Goal: Task Accomplishment & Management: Manage account settings

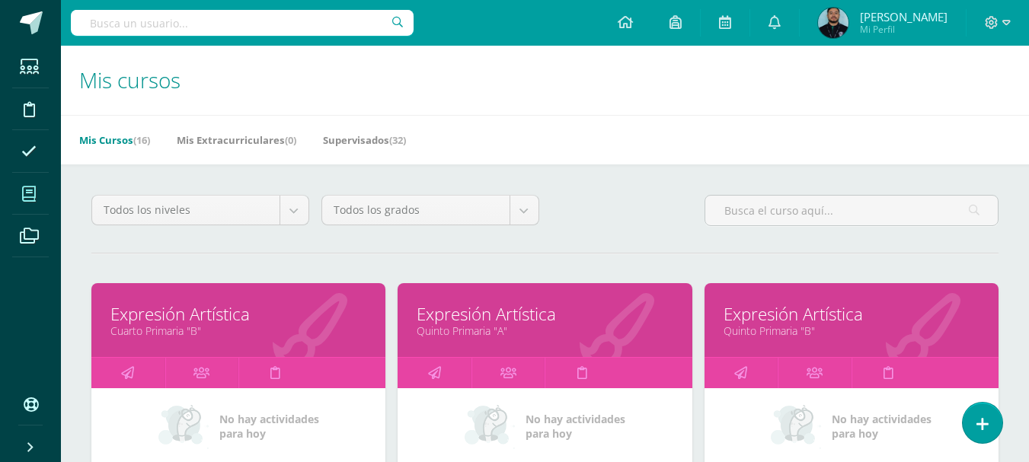
click at [802, 343] on div "Expresión Artística Quinto Primaria "B"" at bounding box center [851, 320] width 294 height 74
click at [779, 342] on div "Expresión Artística Quinto Primaria "B"" at bounding box center [851, 320] width 294 height 74
click at [770, 321] on link "Expresión Artística" at bounding box center [851, 314] width 256 height 24
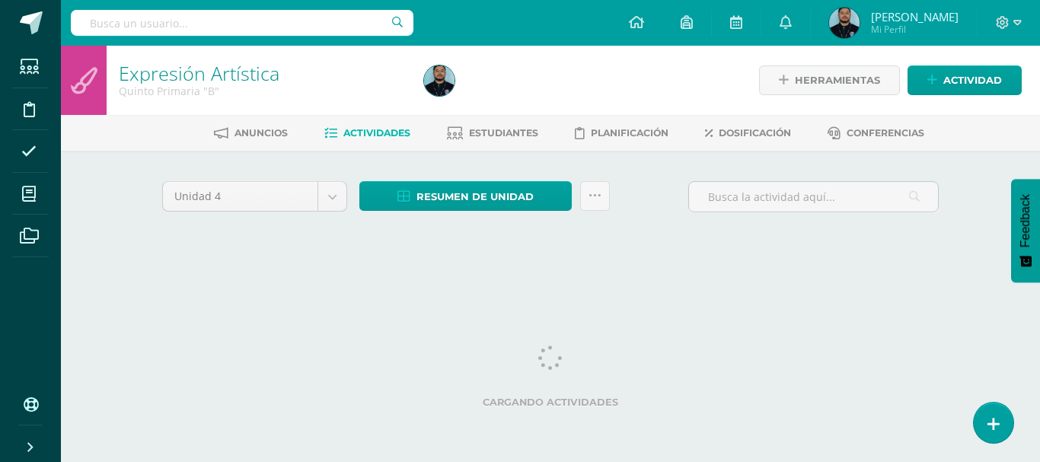
click at [541, 75] on div at bounding box center [573, 80] width 311 height 69
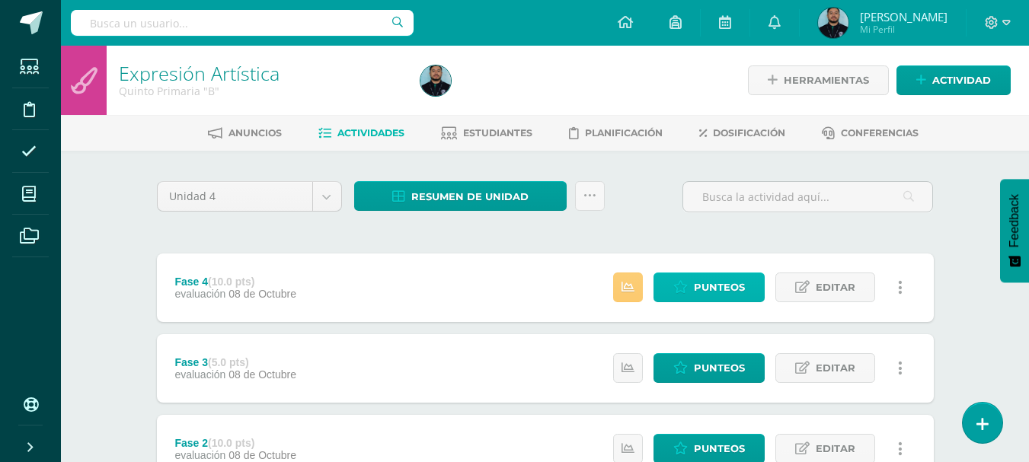
click at [709, 285] on span "Punteos" at bounding box center [719, 287] width 51 height 28
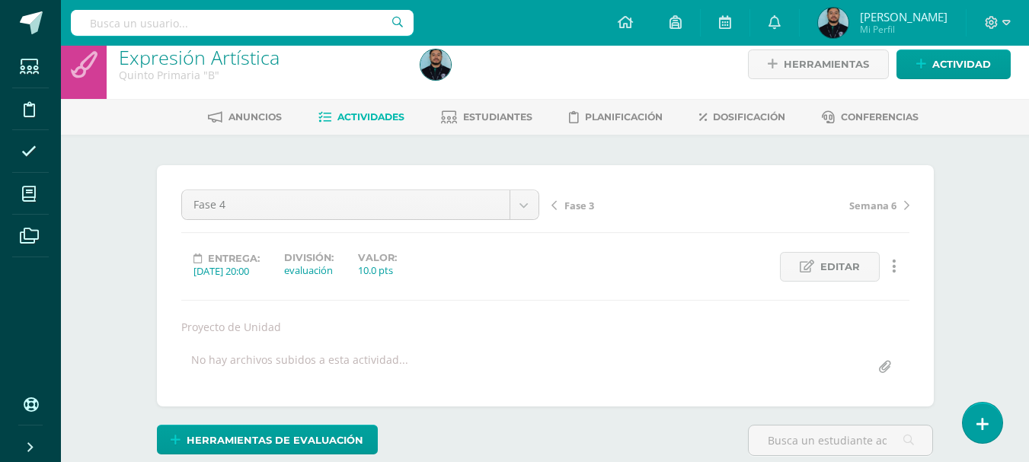
click at [347, 116] on span "Actividades" at bounding box center [370, 116] width 67 height 11
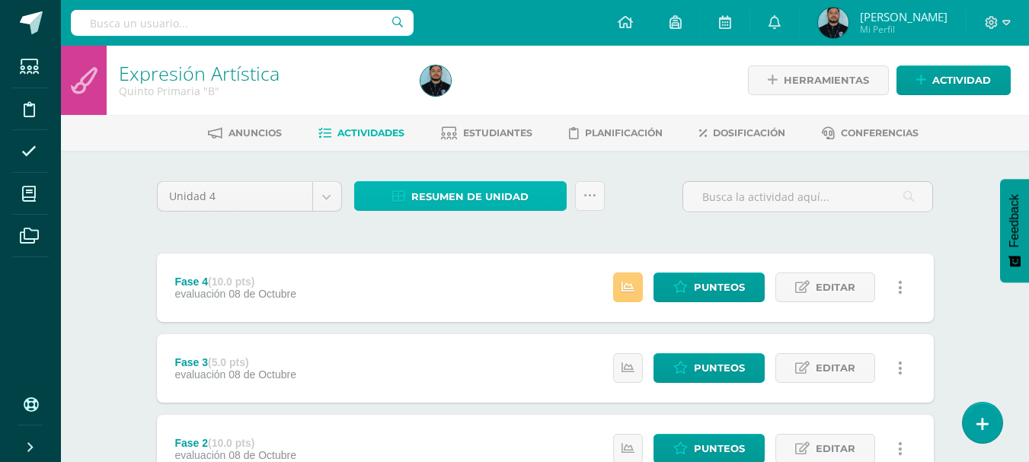
click at [442, 205] on span "Resumen de unidad" at bounding box center [469, 197] width 117 height 28
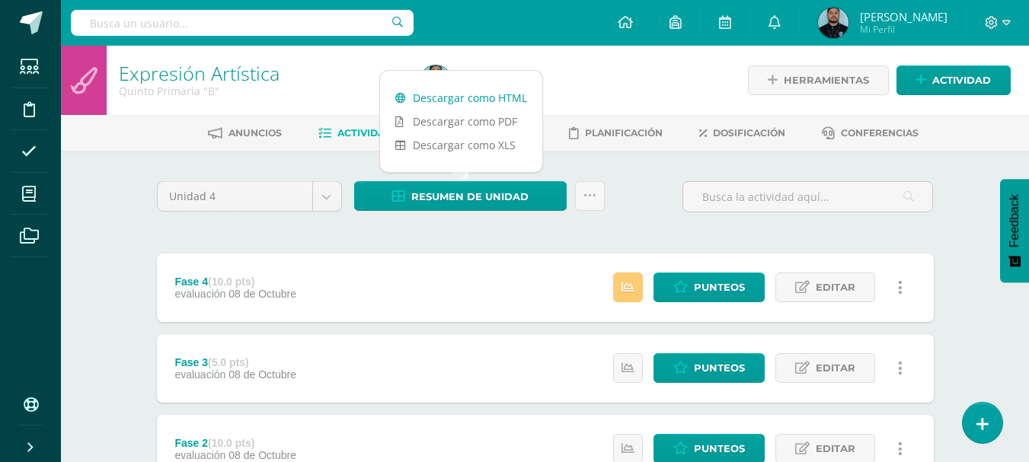
click at [478, 100] on link "Descargar como HTML" at bounding box center [461, 98] width 162 height 24
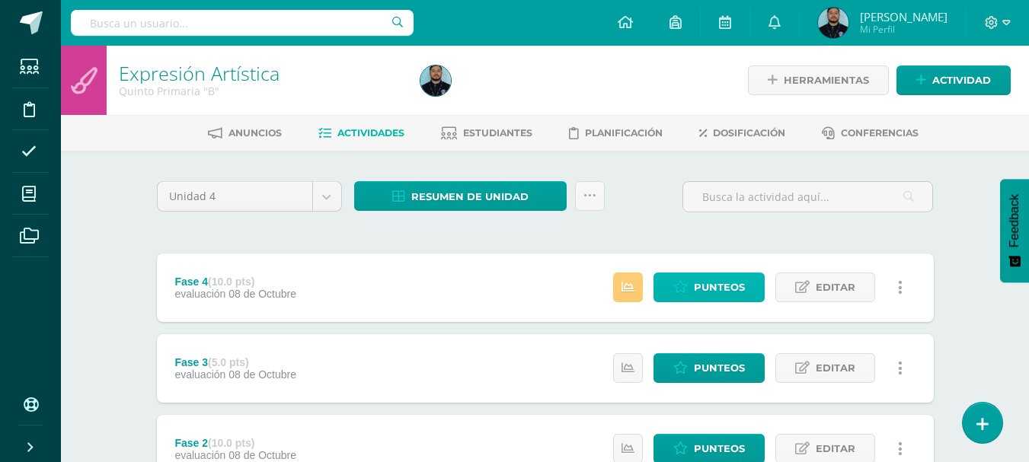
click at [678, 293] on icon at bounding box center [680, 287] width 14 height 13
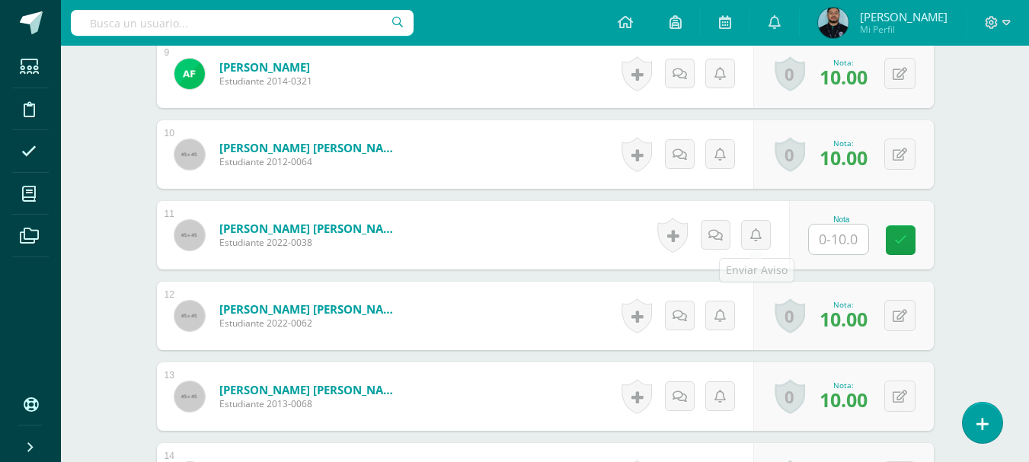
scroll to position [1151, 0]
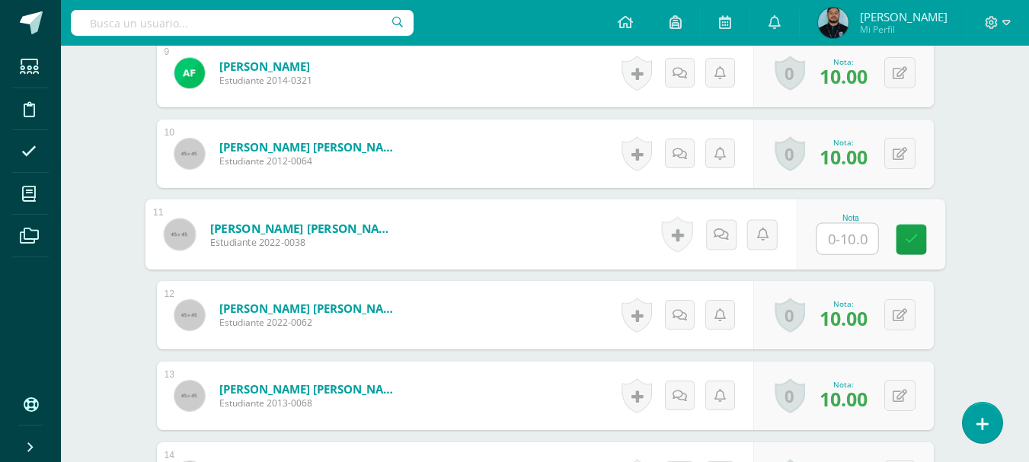
click at [818, 241] on input "text" at bounding box center [846, 239] width 61 height 30
type input "8"
click at [919, 240] on link at bounding box center [911, 240] width 30 height 30
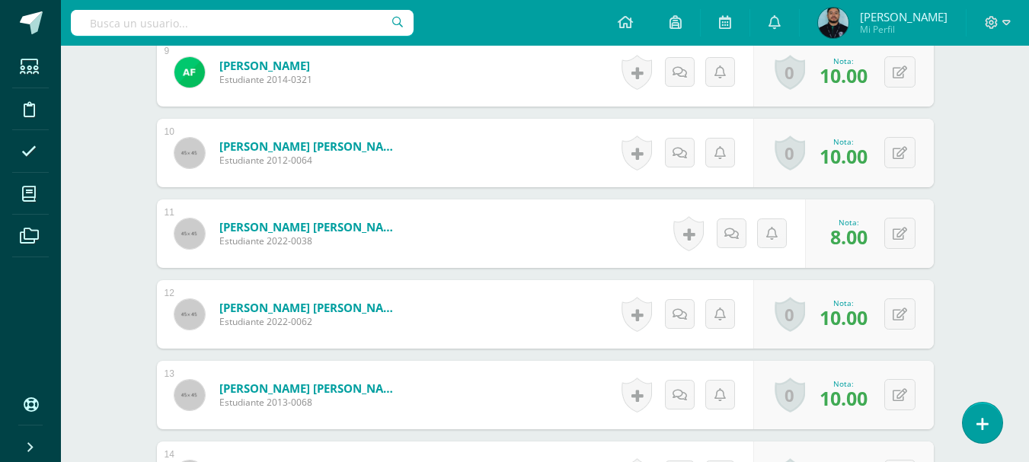
click at [979, 282] on div "Expresión Artística Quinto Primaria "B" Herramientas Detalle de asistencias Act…" at bounding box center [545, 193] width 968 height 2598
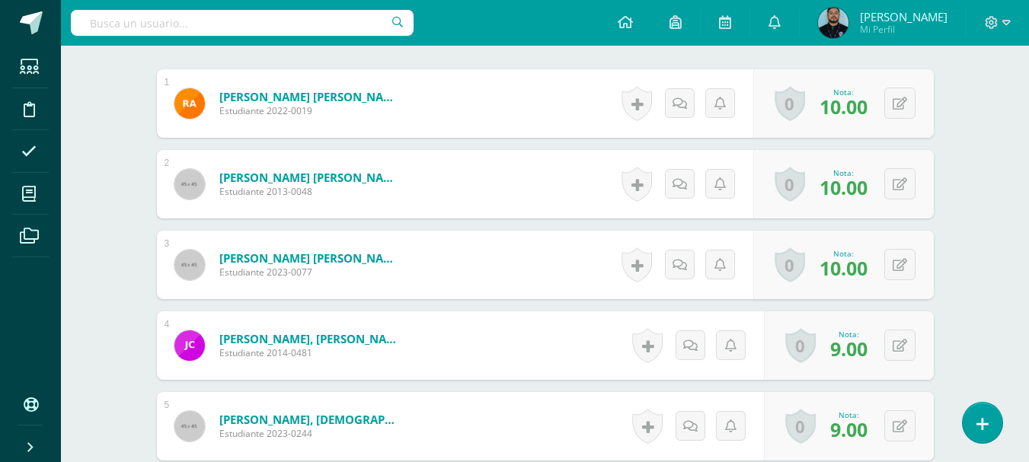
scroll to position [0, 0]
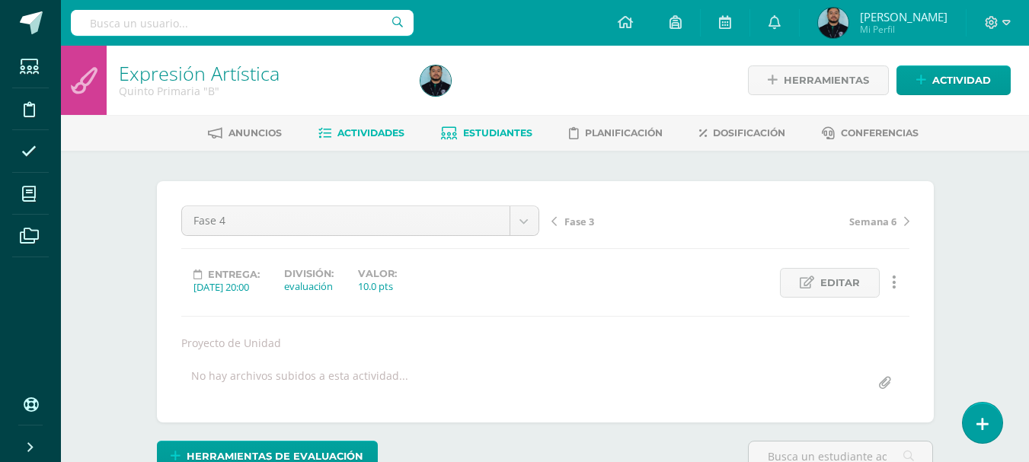
click at [468, 140] on link "Estudiantes" at bounding box center [486, 133] width 91 height 24
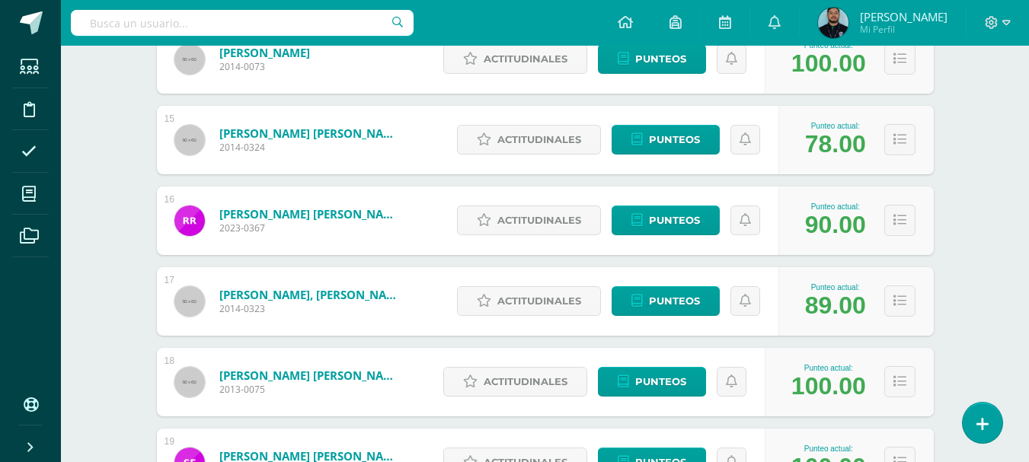
scroll to position [1356, 0]
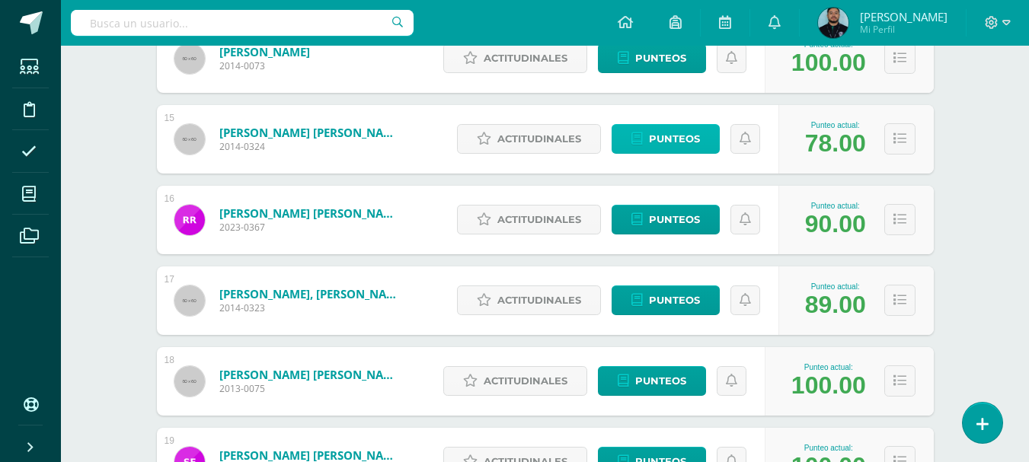
click at [643, 148] on link "Punteos" at bounding box center [666, 139] width 108 height 30
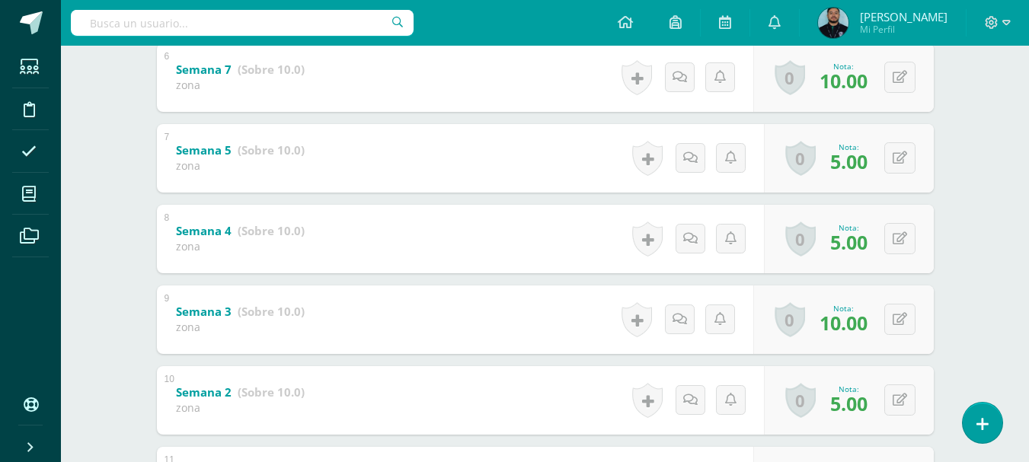
scroll to position [742, 0]
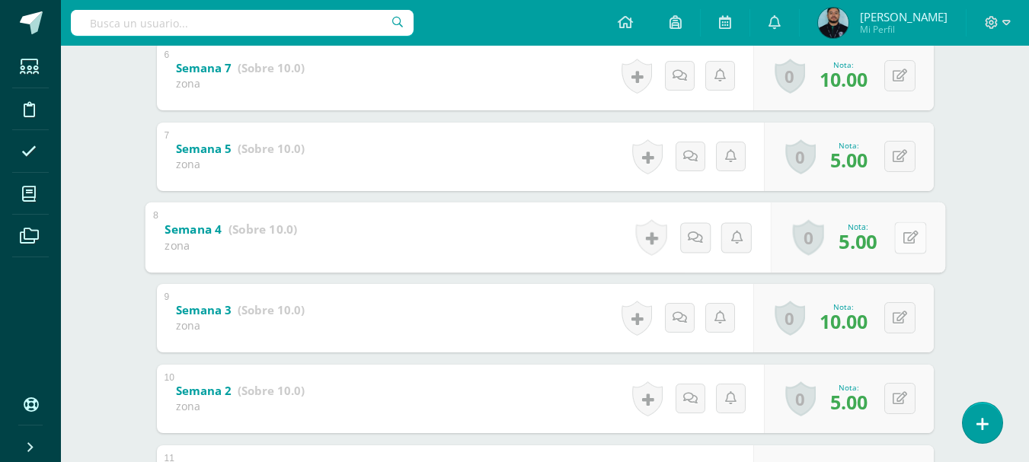
click at [903, 225] on button at bounding box center [910, 238] width 32 height 32
type input "9"
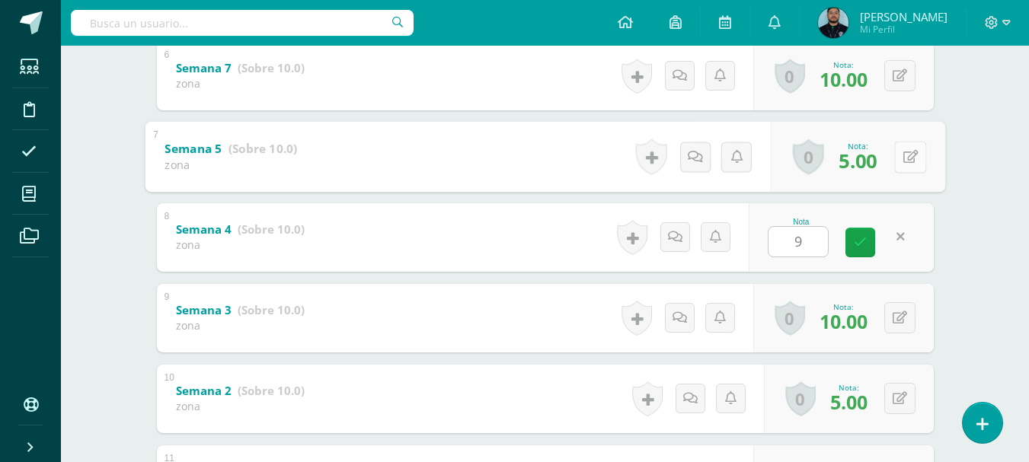
click at [899, 150] on button at bounding box center [910, 157] width 32 height 32
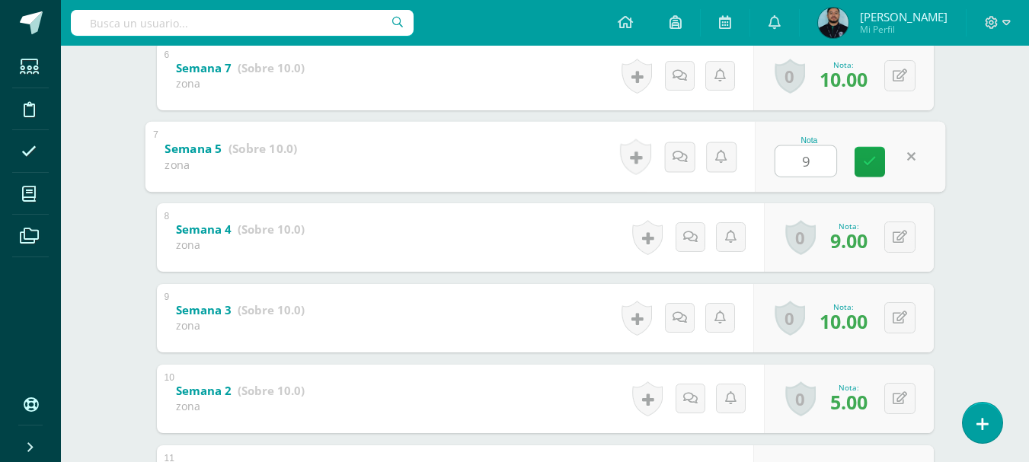
type input "9"
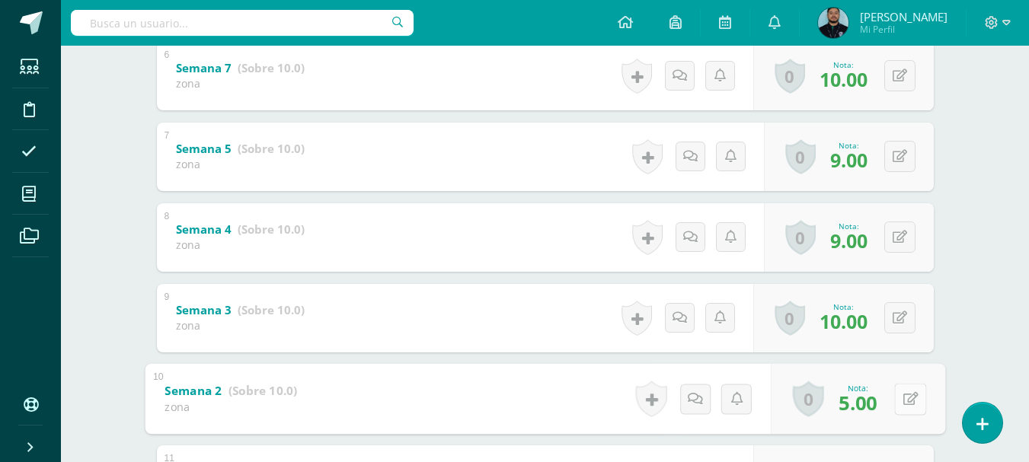
click at [899, 400] on button at bounding box center [910, 399] width 32 height 32
type input "7"
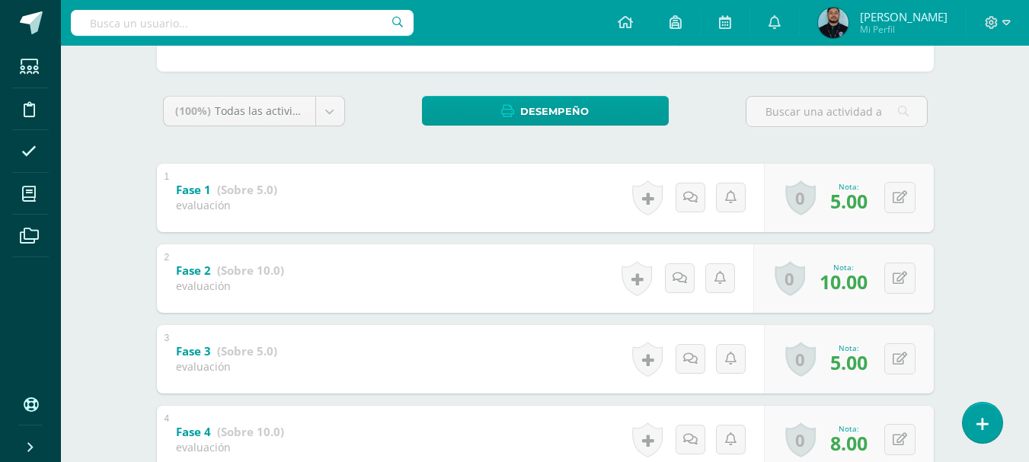
scroll to position [143, 0]
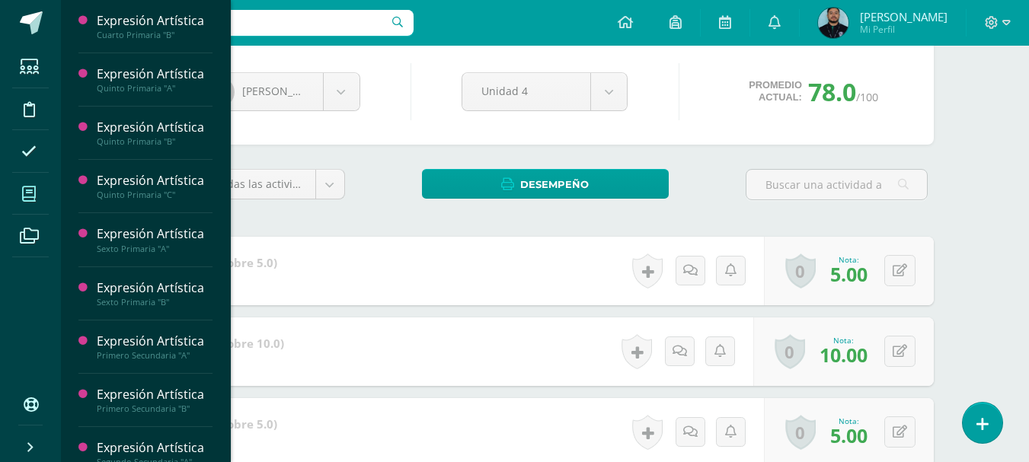
click at [37, 185] on span at bounding box center [29, 194] width 34 height 34
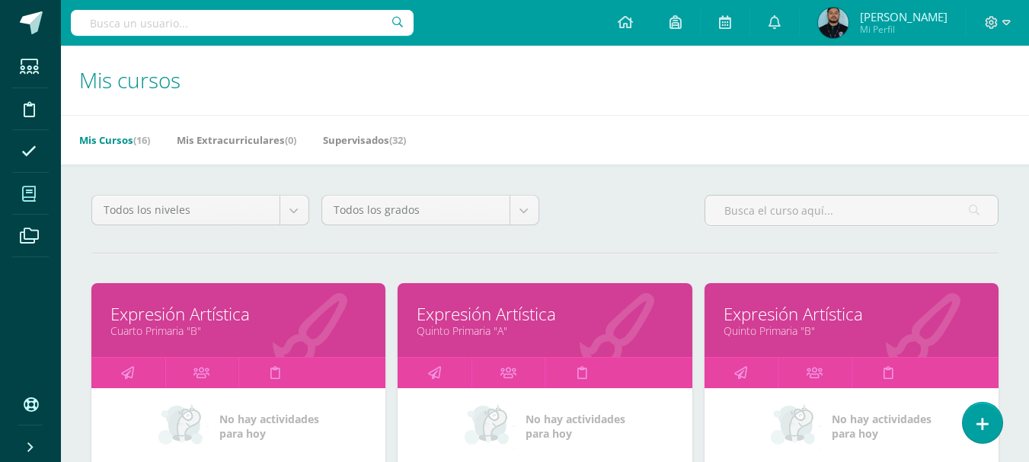
click at [542, 142] on div "Mis Cursos (16) Mis Extracurriculares (0) Supervisados (32)" at bounding box center [563, 139] width 1004 height 49
click at [222, 315] on link "Expresión Artística" at bounding box center [238, 314] width 256 height 24
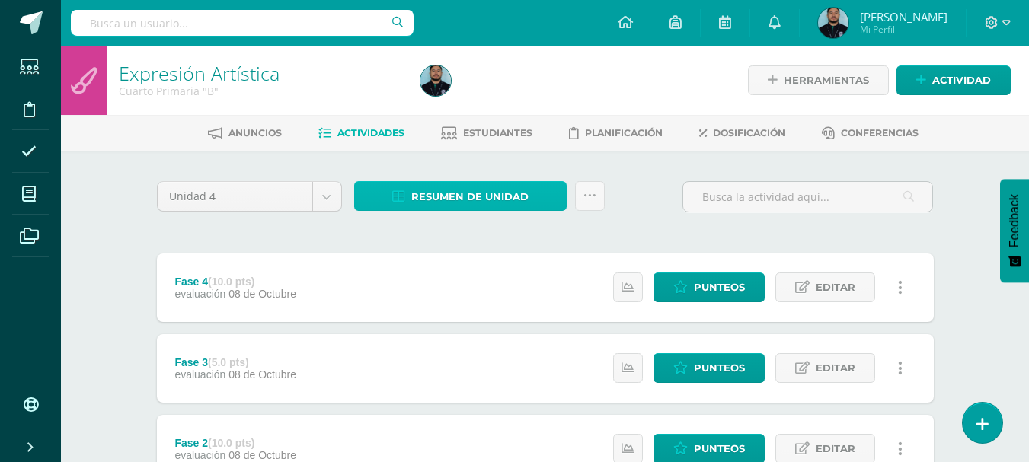
click at [452, 201] on span "Resumen de unidad" at bounding box center [469, 197] width 117 height 28
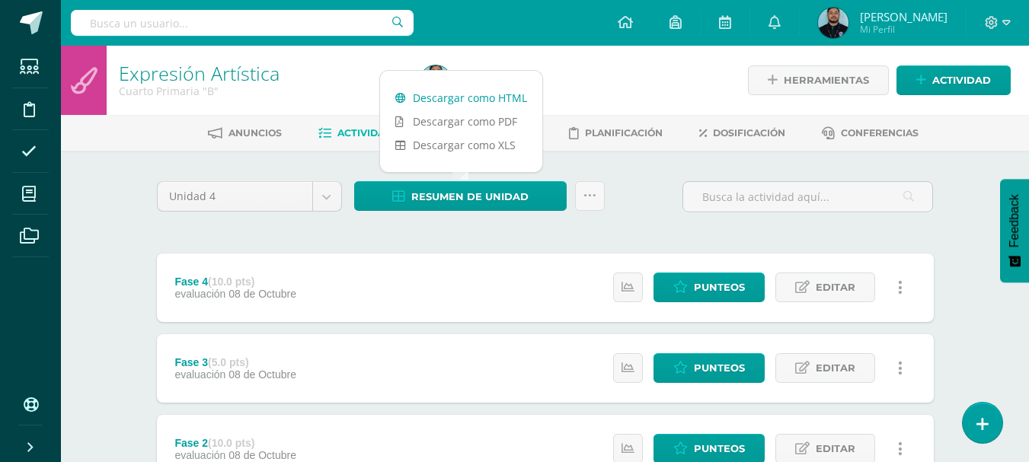
click at [444, 95] on link "Descargar como HTML" at bounding box center [461, 98] width 162 height 24
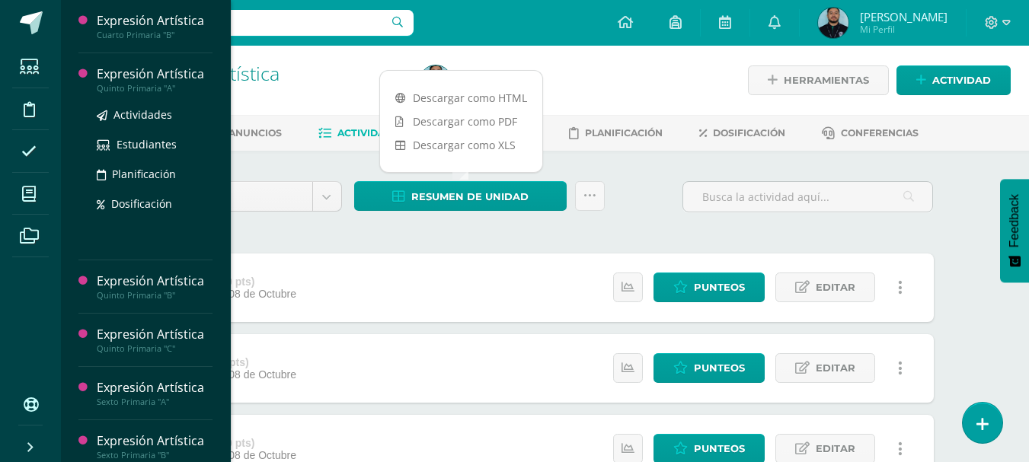
click at [152, 92] on div "Quinto Primaria "A"" at bounding box center [155, 88] width 116 height 11
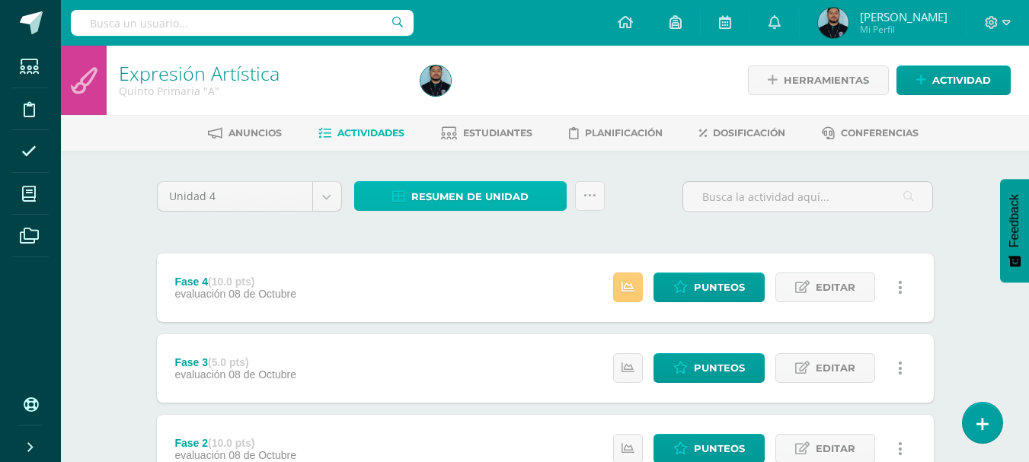
click at [458, 200] on span "Resumen de unidad" at bounding box center [469, 197] width 117 height 28
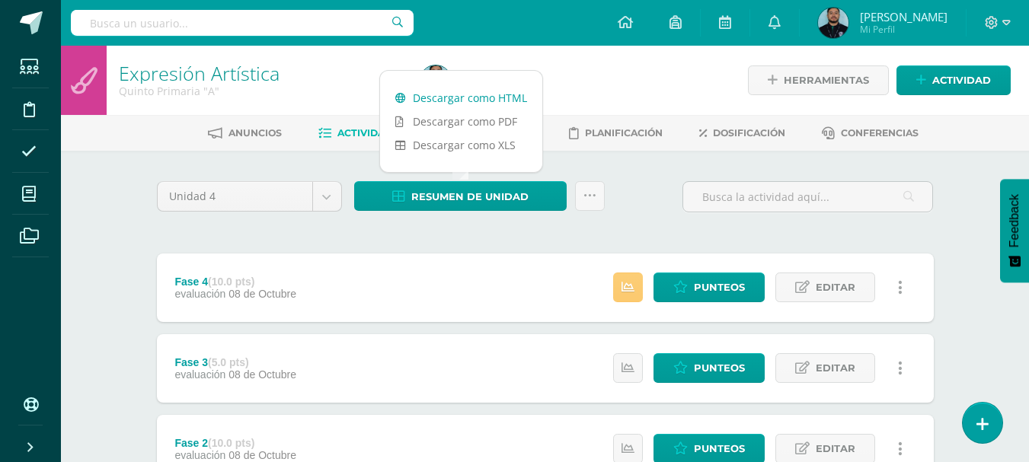
click at [460, 100] on link "Descargar como HTML" at bounding box center [461, 98] width 162 height 24
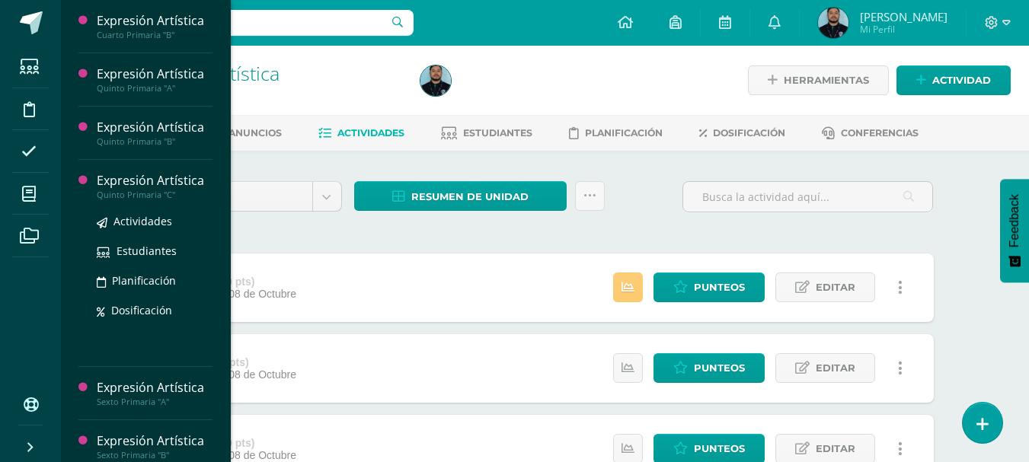
click at [118, 193] on div "Quinto Primaria "C"" at bounding box center [155, 195] width 116 height 11
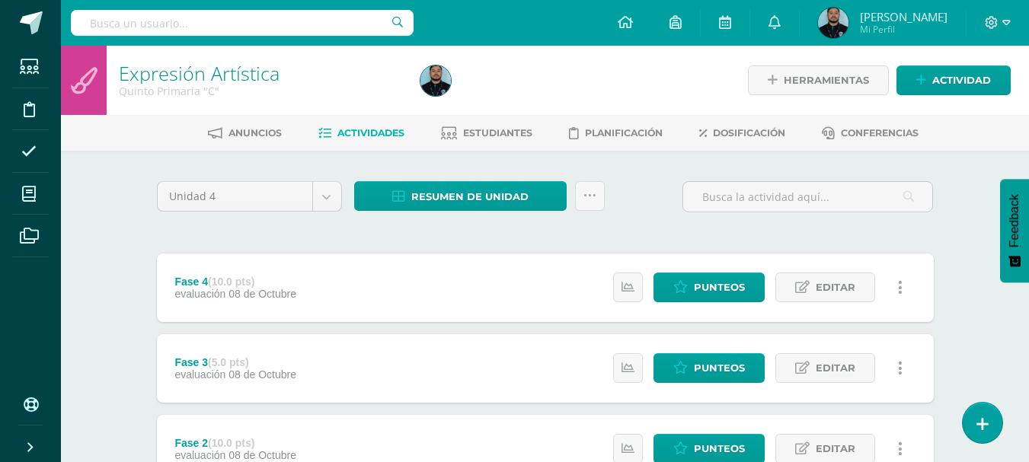
click at [480, 193] on span "Resumen de unidad" at bounding box center [469, 197] width 117 height 28
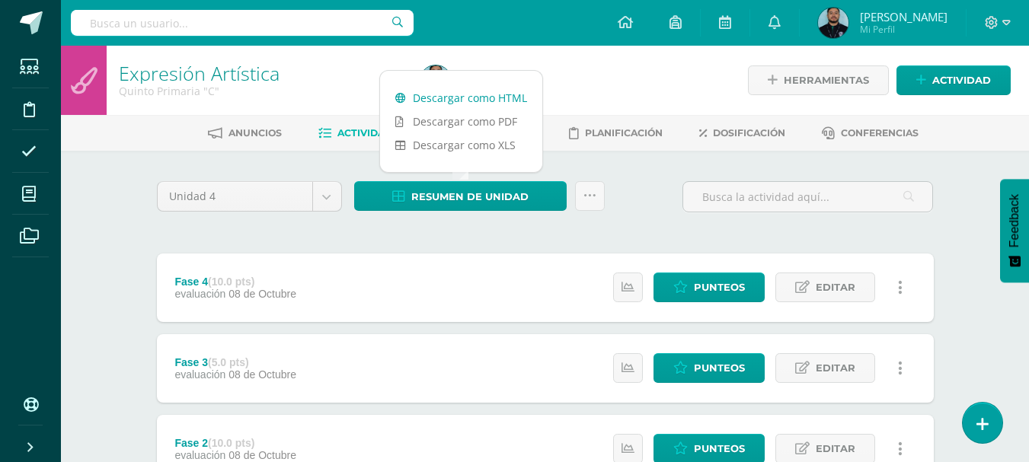
click at [474, 97] on link "Descargar como HTML" at bounding box center [461, 98] width 162 height 24
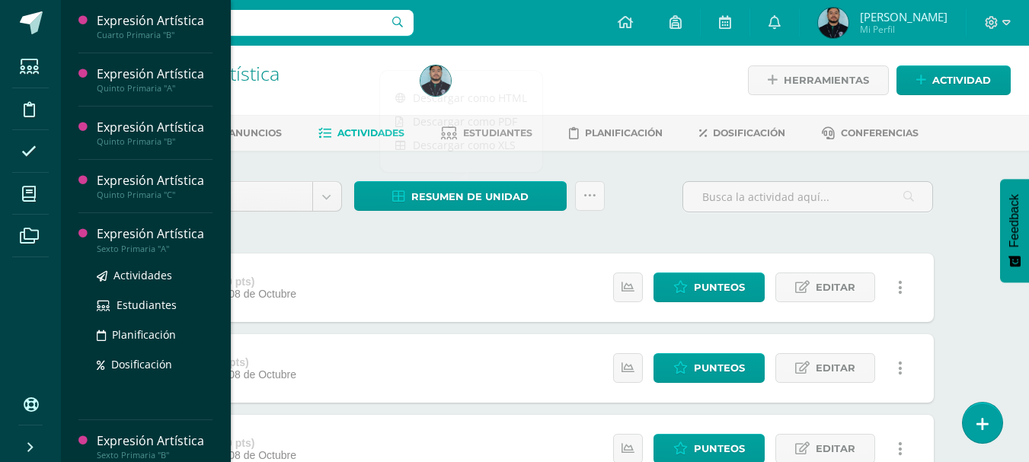
click at [112, 245] on div "Sexto Primaria "A"" at bounding box center [155, 249] width 116 height 11
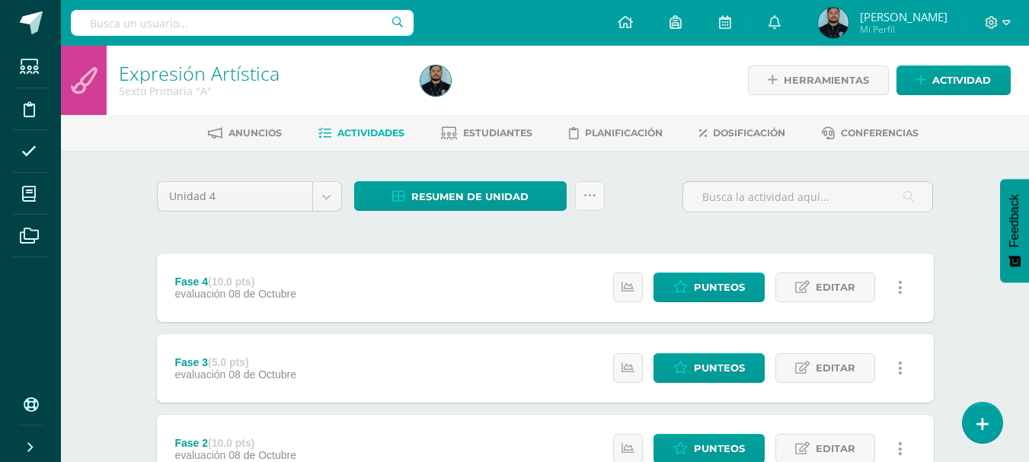
click at [433, 199] on span "Resumen de unidad" at bounding box center [469, 197] width 117 height 28
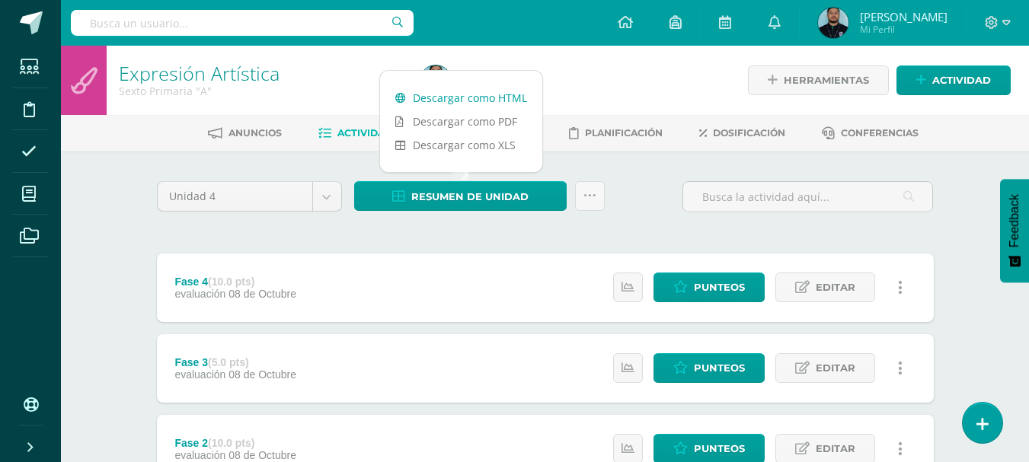
click at [469, 101] on link "Descargar como HTML" at bounding box center [461, 98] width 162 height 24
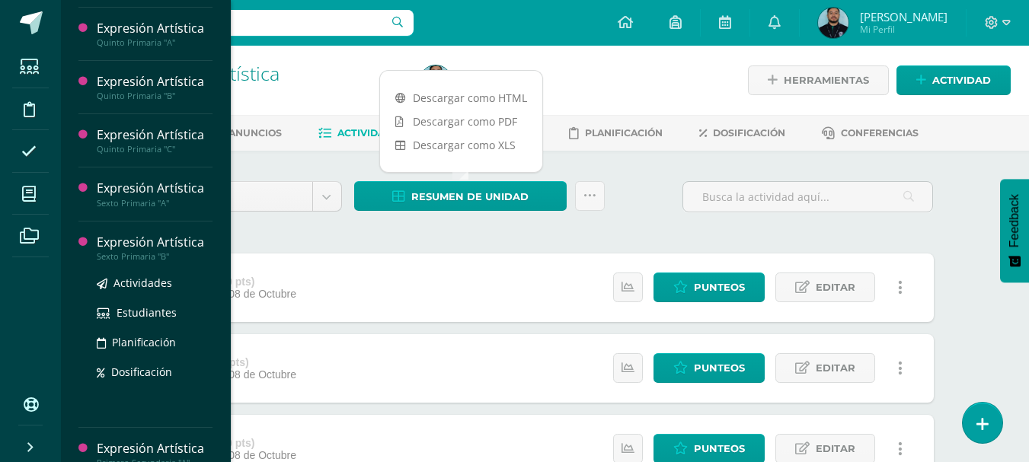
scroll to position [49, 0]
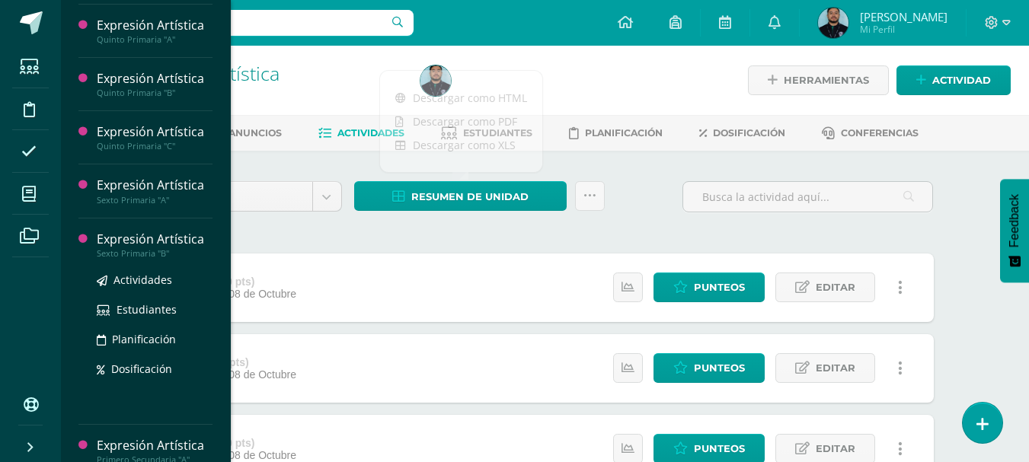
click at [129, 252] on div "Sexto Primaria "B"" at bounding box center [155, 253] width 116 height 11
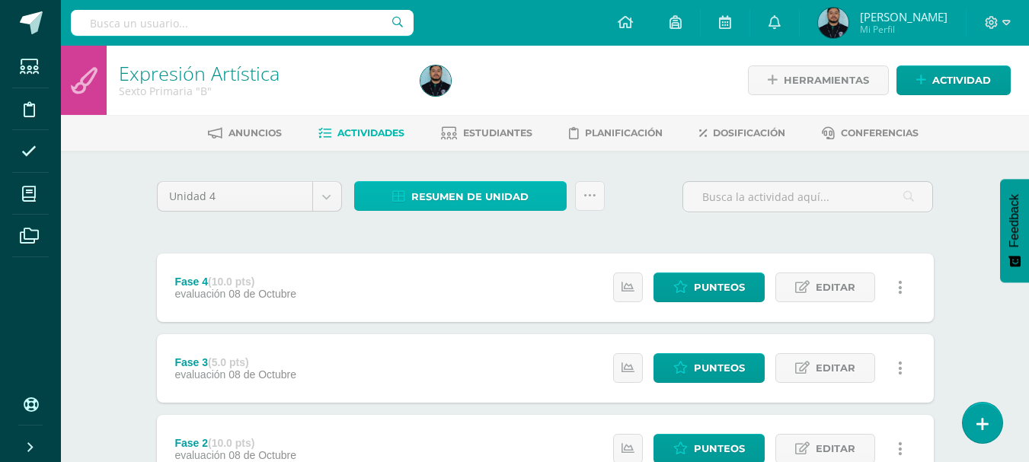
click at [406, 201] on link "Resumen de unidad" at bounding box center [460, 196] width 212 height 30
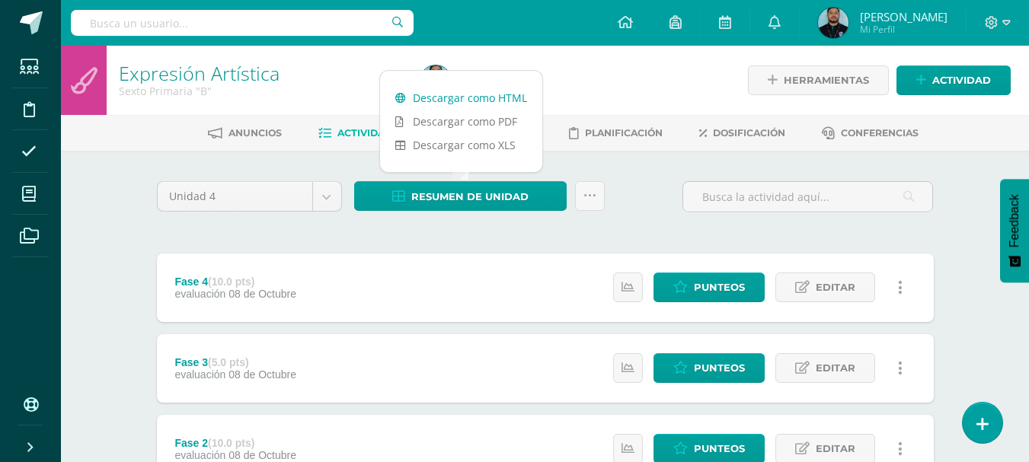
click at [443, 101] on link "Descargar como HTML" at bounding box center [461, 98] width 162 height 24
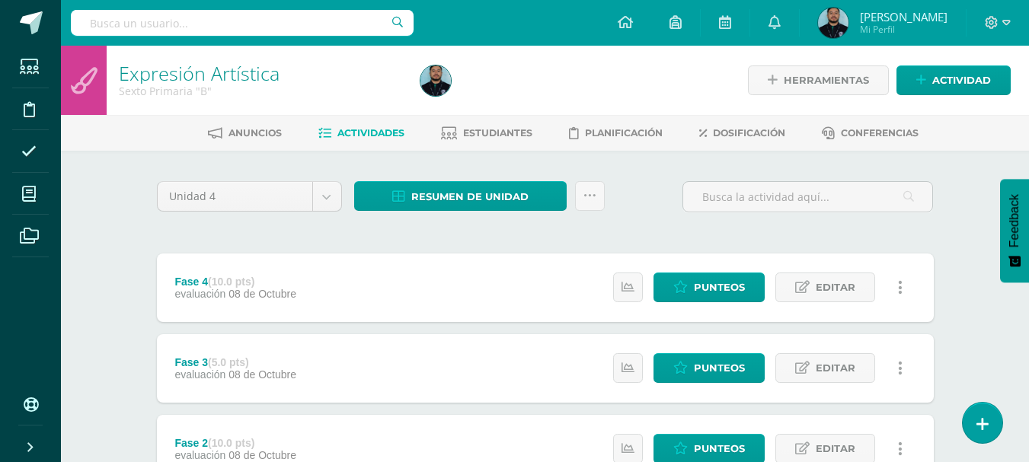
click at [494, 136] on span "Estudiantes" at bounding box center [497, 132] width 69 height 11
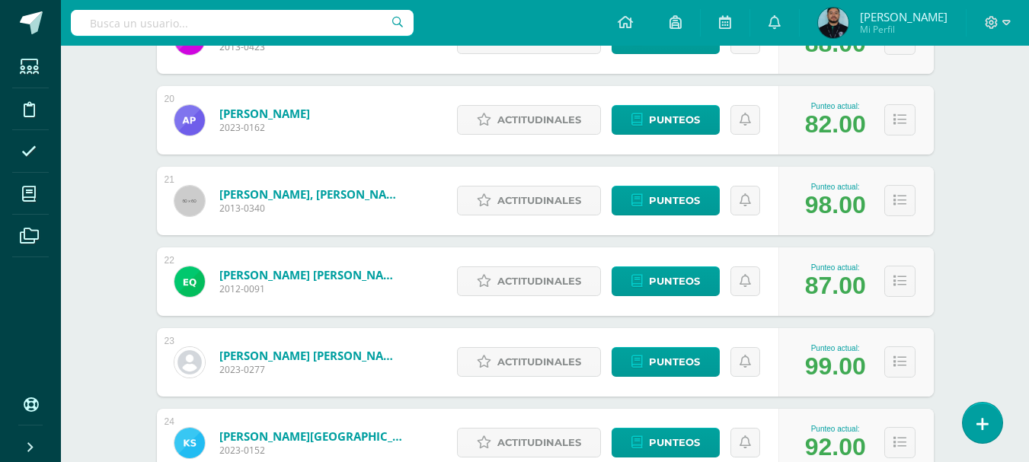
scroll to position [1789, 0]
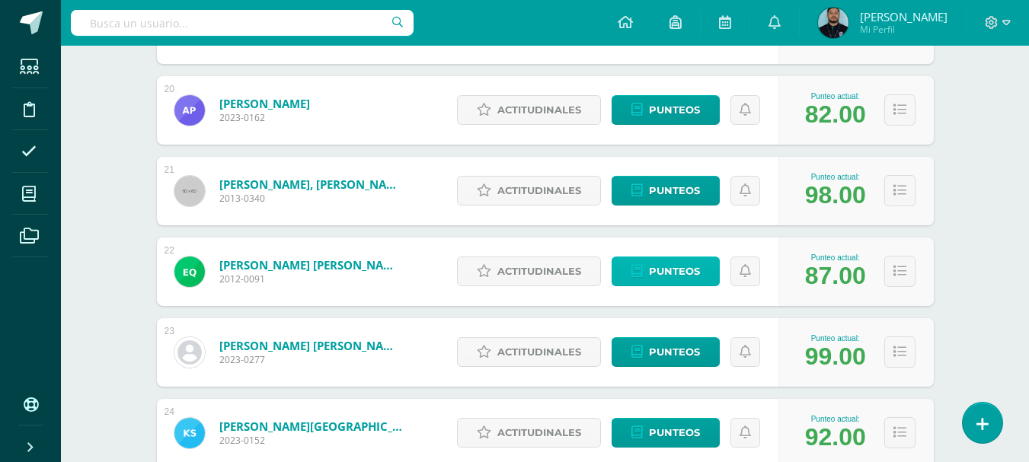
click at [675, 273] on span "Punteos" at bounding box center [674, 271] width 51 height 28
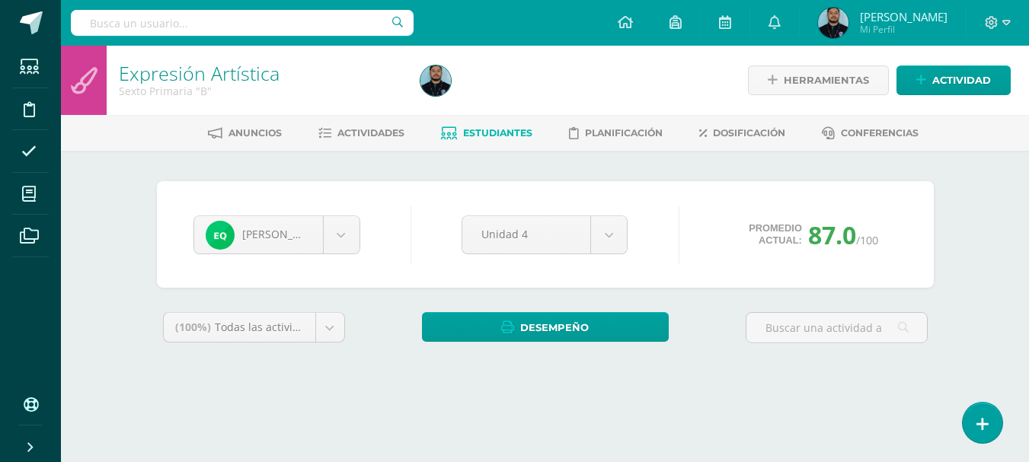
click at [675, 273] on div "[PERSON_NAME] [PERSON_NAME] [PERSON_NAME] [PERSON_NAME] [PERSON_NAME] [PERSON_N…" at bounding box center [545, 234] width 777 height 107
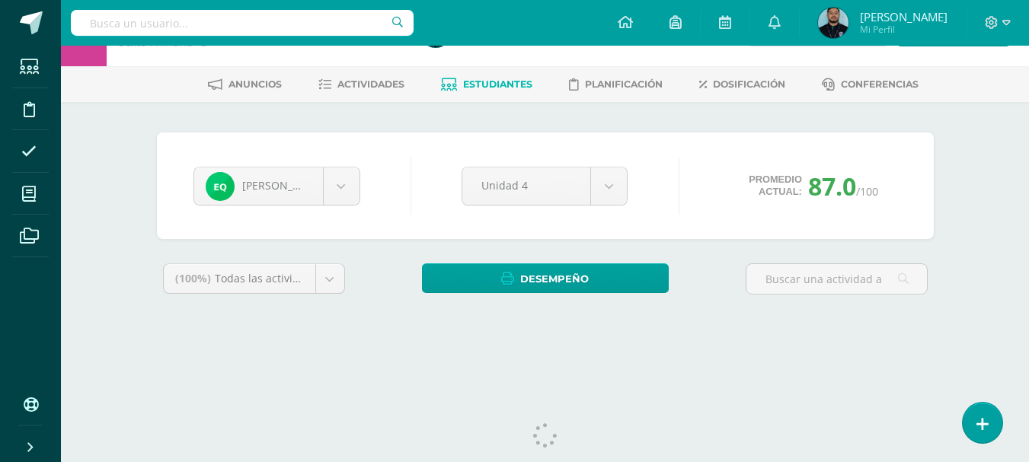
scroll to position [49, 0]
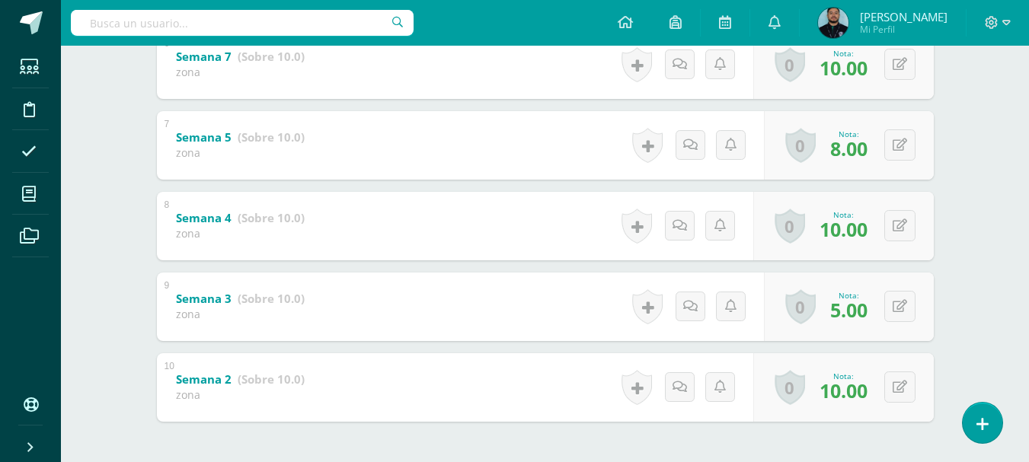
scroll to position [823, 0]
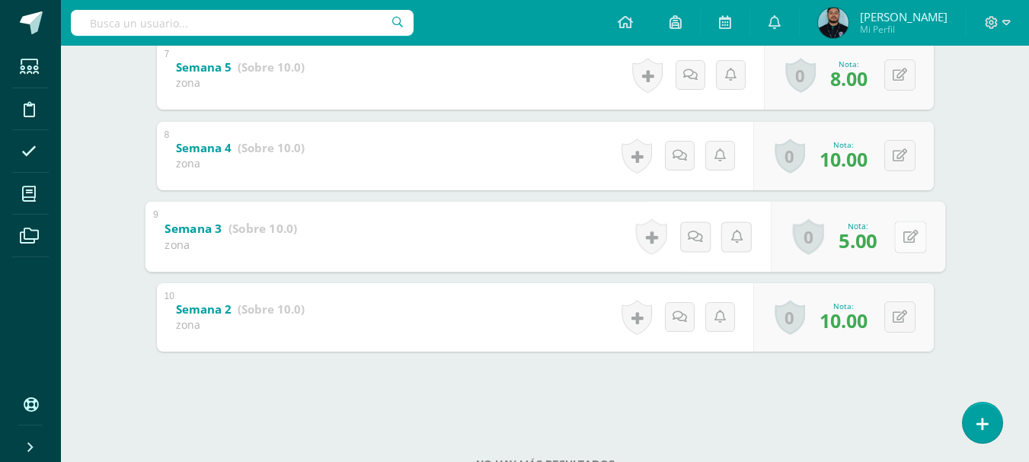
click at [899, 243] on button at bounding box center [910, 237] width 32 height 32
type input "10"
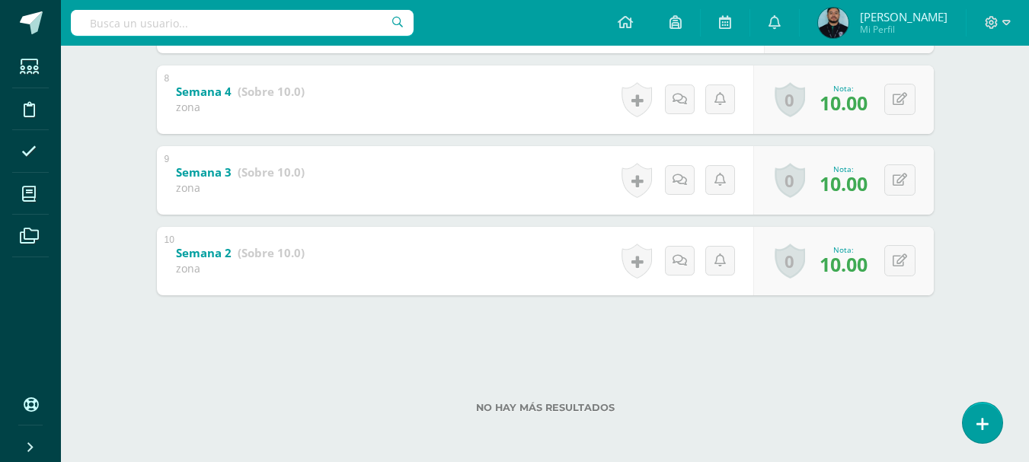
click at [618, 328] on div at bounding box center [545, 327] width 777 height 65
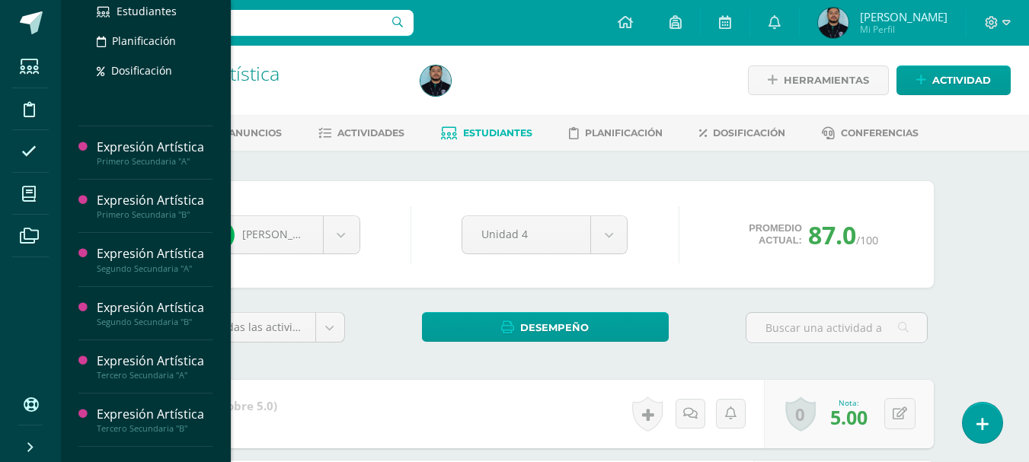
scroll to position [349, 0]
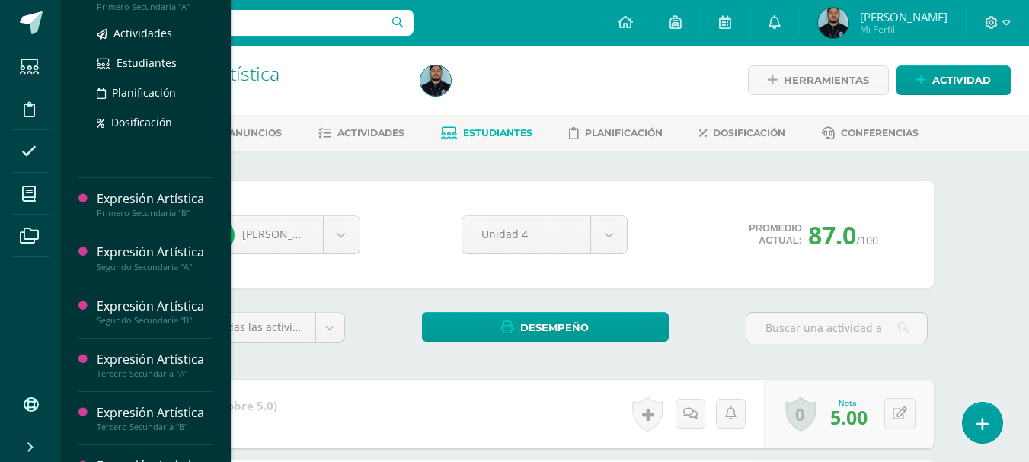
click at [167, 7] on div "Primero Secundaria "A"" at bounding box center [155, 7] width 116 height 11
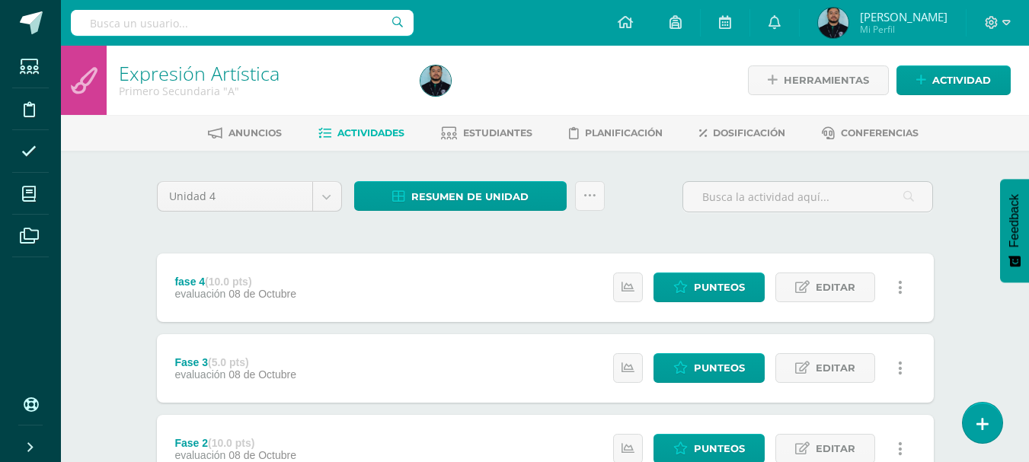
click at [452, 220] on div "Resumen de unidad Descargar como HTML Descargar como PDF Descargar como XLS Sub…" at bounding box center [479, 202] width 263 height 43
click at [472, 186] on span "Resumen de unidad" at bounding box center [469, 197] width 117 height 28
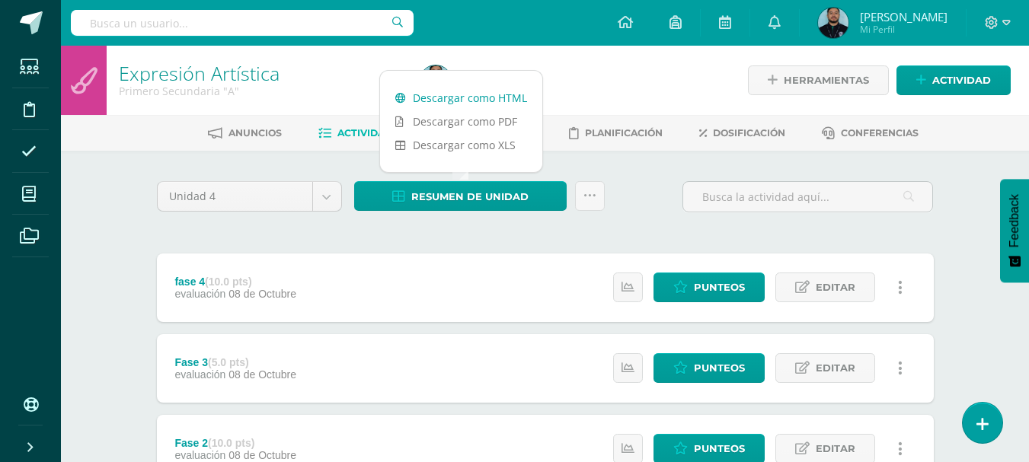
click at [477, 97] on link "Descargar como HTML" at bounding box center [461, 98] width 162 height 24
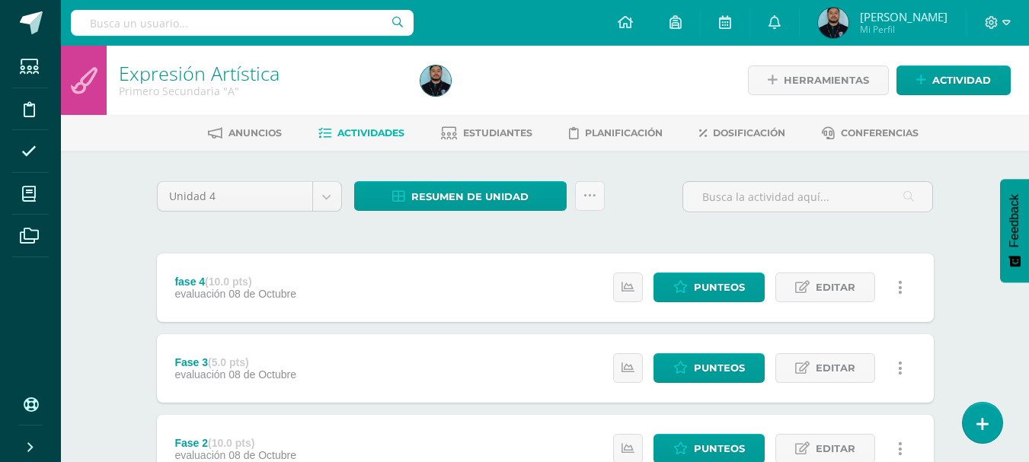
click at [585, 57] on div at bounding box center [568, 80] width 308 height 69
click at [503, 129] on span "Estudiantes" at bounding box center [497, 132] width 69 height 11
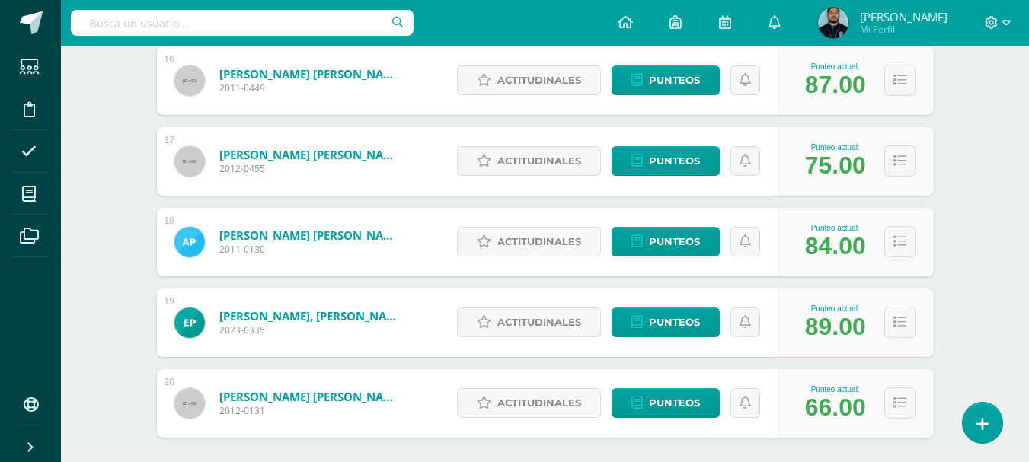
scroll to position [1567, 0]
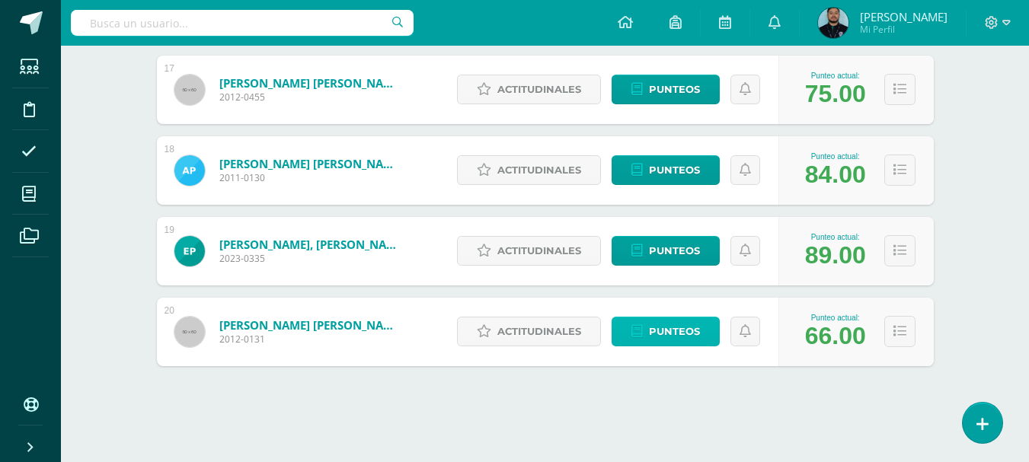
click at [677, 335] on span "Punteos" at bounding box center [674, 332] width 51 height 28
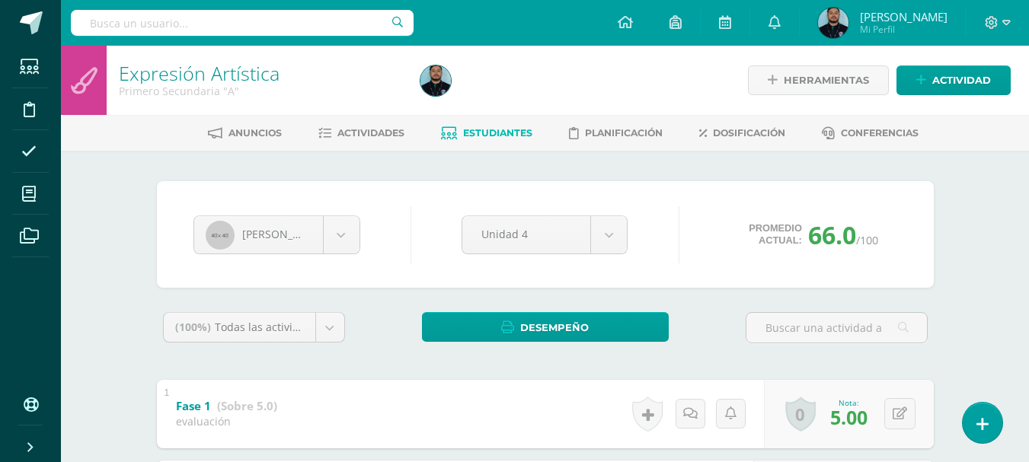
click at [689, 341] on div "(100%) Todas las actividades de esta unidad Todas las actividades de esta unida…" at bounding box center [545, 333] width 777 height 43
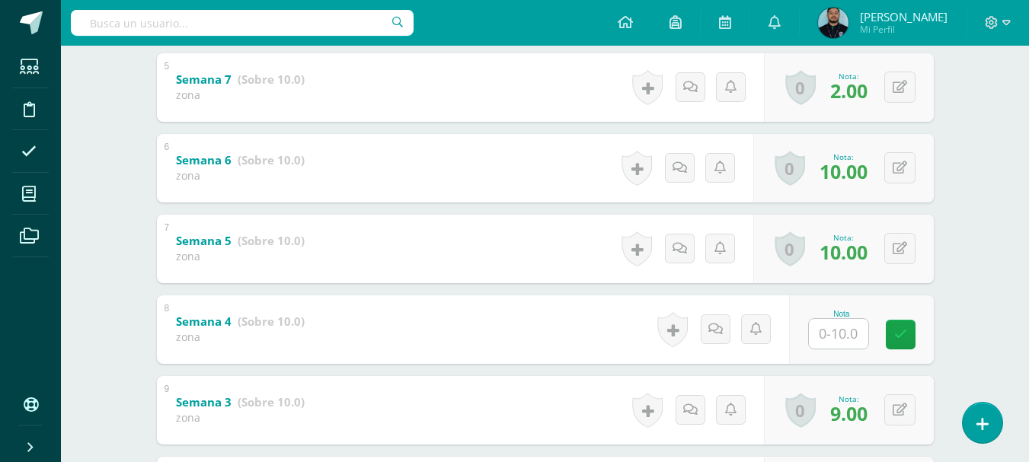
scroll to position [652, 0]
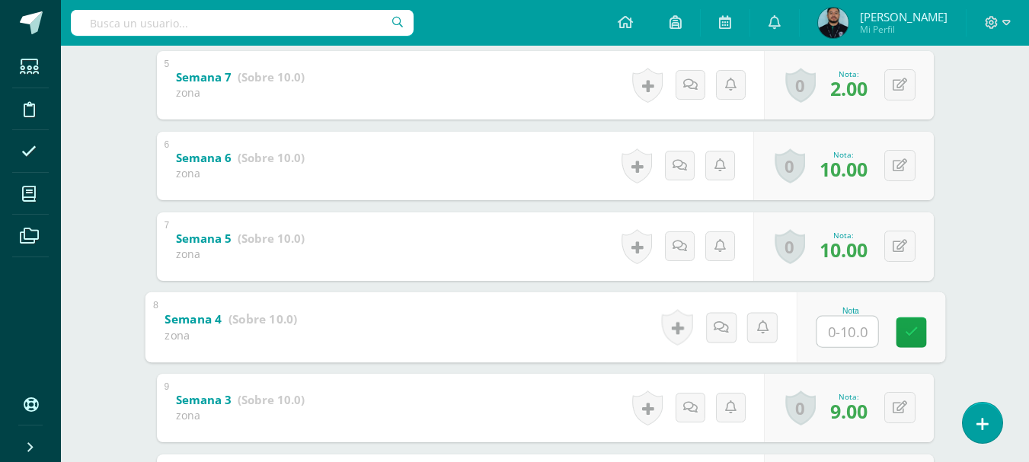
click at [835, 337] on input "text" at bounding box center [846, 331] width 61 height 30
type input "10"
click at [914, 338] on icon at bounding box center [911, 332] width 14 height 13
click at [999, 341] on div "Expresión Artística Primero Secundaria "A" Herramientas Detalle de asistencias …" at bounding box center [545, 49] width 968 height 1311
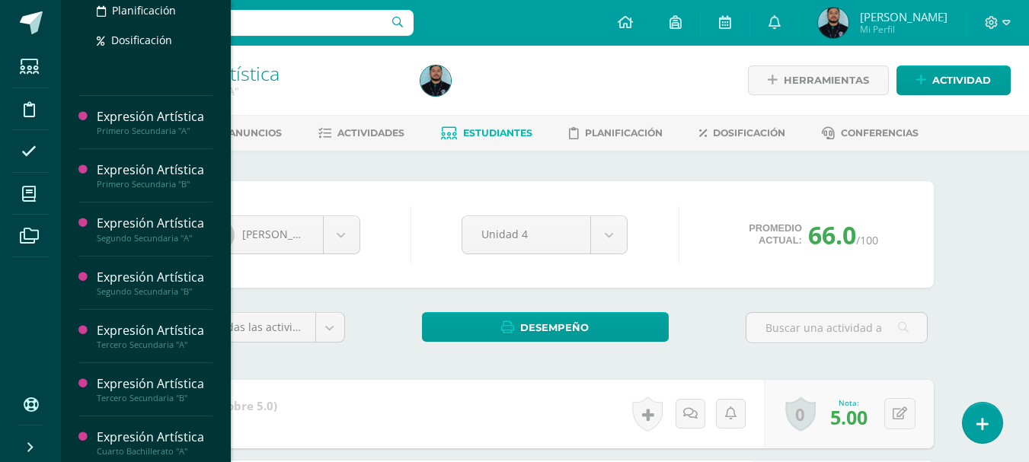
scroll to position [378, 0]
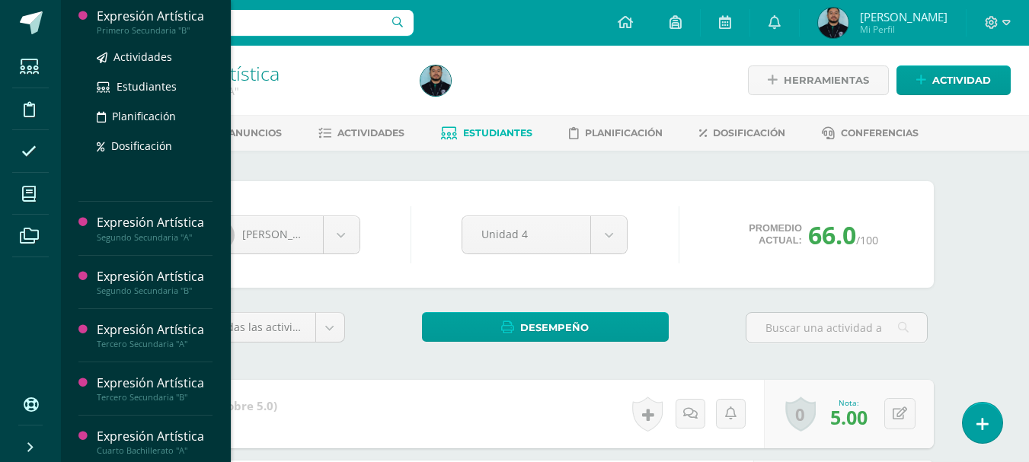
click at [158, 33] on div "Primero Secundaria "B"" at bounding box center [155, 30] width 116 height 11
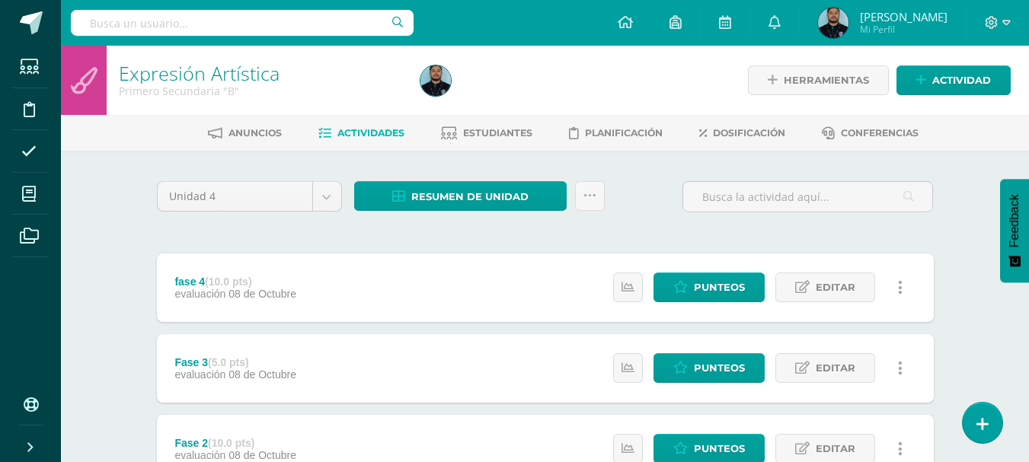
click at [573, 48] on div at bounding box center [568, 80] width 308 height 69
click at [511, 212] on div "Resumen de unidad Descargar como HTML Descargar como PDF Descargar como XLS Sub…" at bounding box center [479, 202] width 263 height 43
click at [509, 205] on span "Resumen de unidad" at bounding box center [469, 197] width 117 height 28
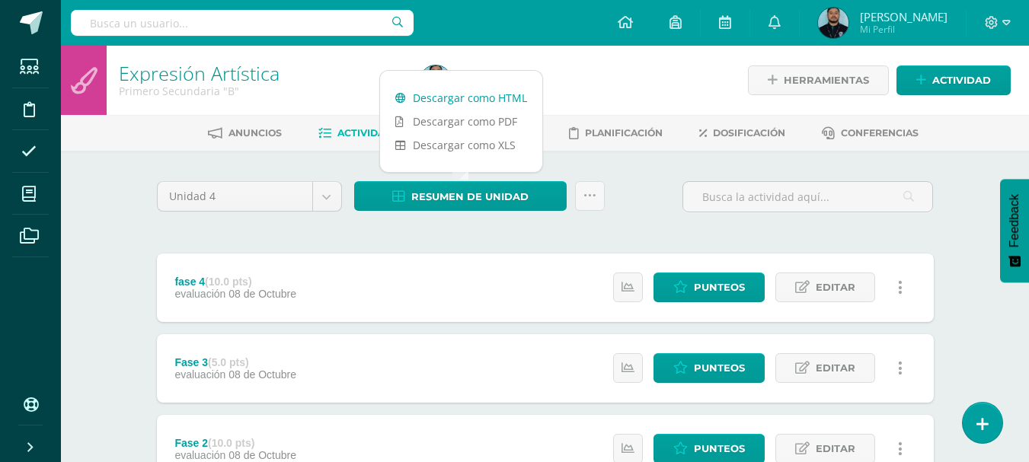
click at [493, 96] on link "Descargar como HTML" at bounding box center [461, 98] width 162 height 24
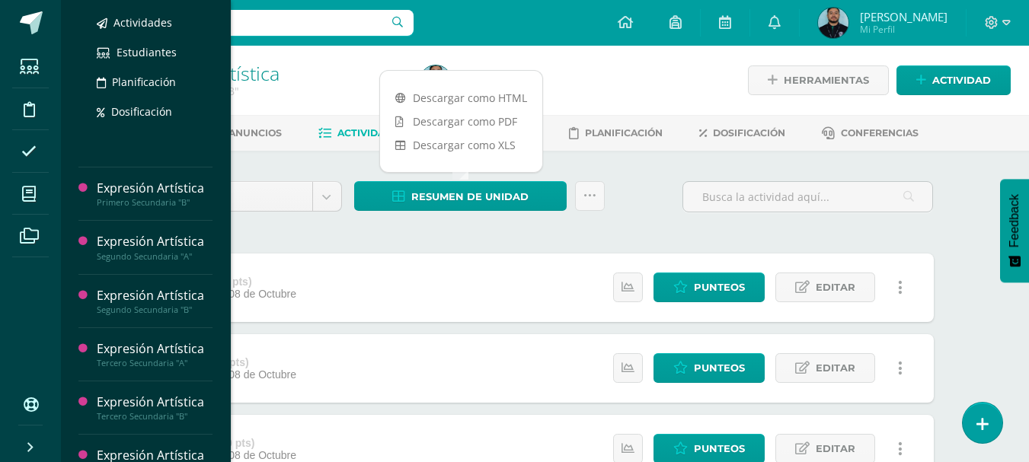
scroll to position [360, 0]
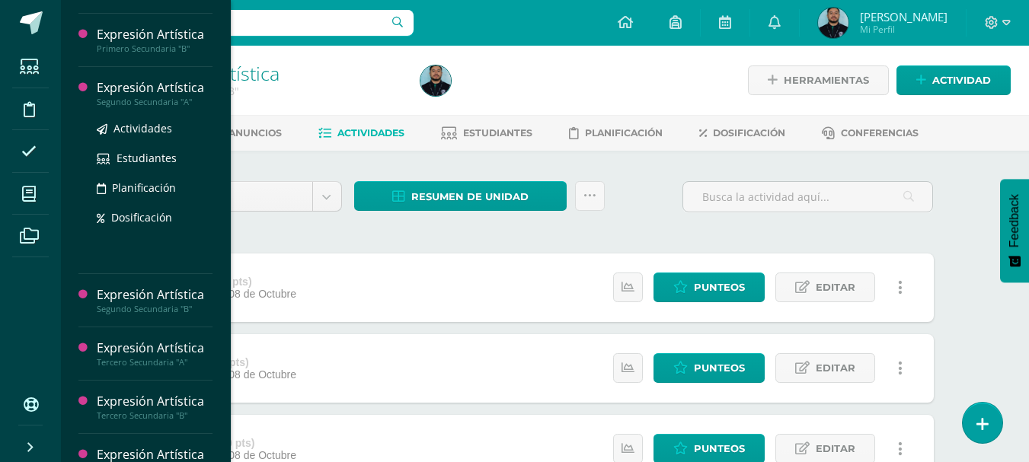
click at [141, 102] on div "Segundo Secundaria "A"" at bounding box center [155, 102] width 116 height 11
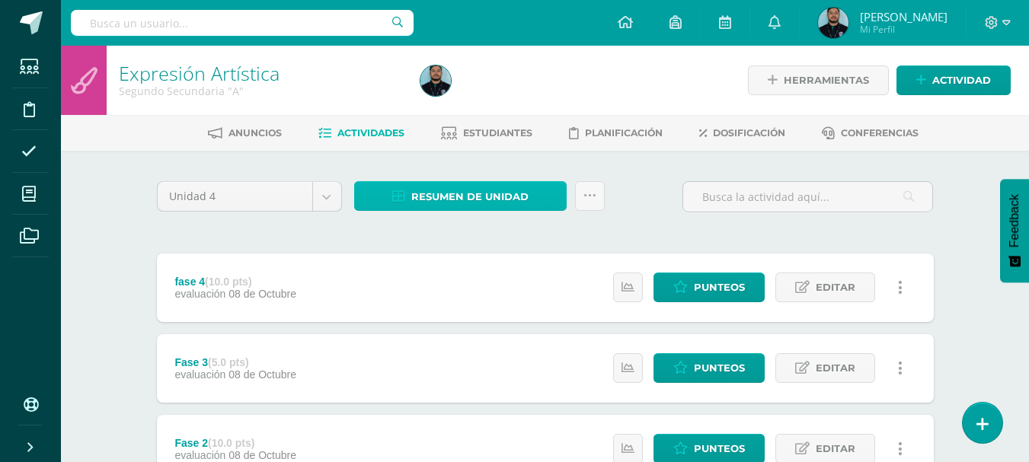
click at [490, 209] on span "Resumen de unidad" at bounding box center [469, 197] width 117 height 28
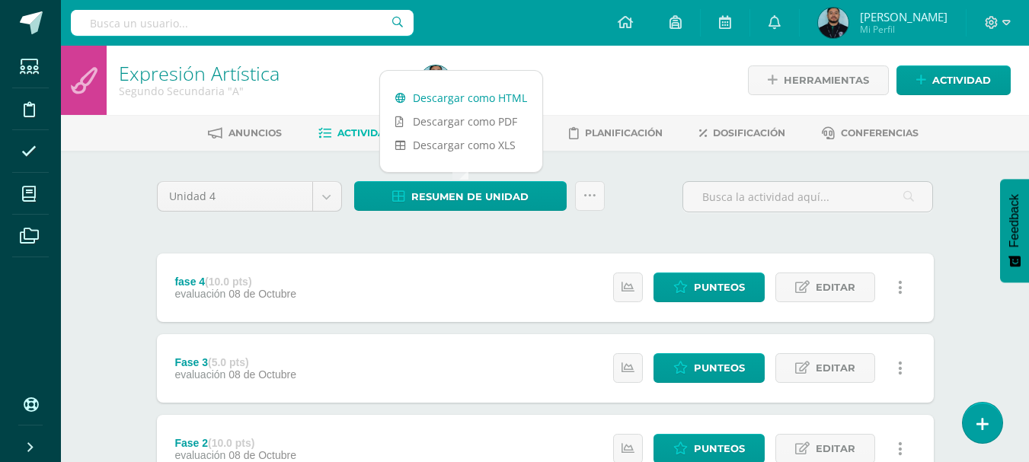
click at [484, 99] on link "Descargar como HTML" at bounding box center [461, 98] width 162 height 24
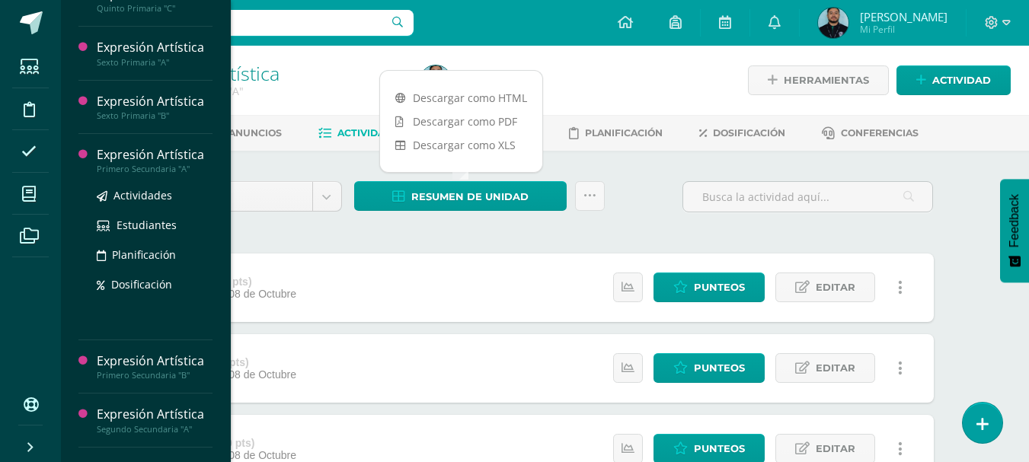
scroll to position [340, 0]
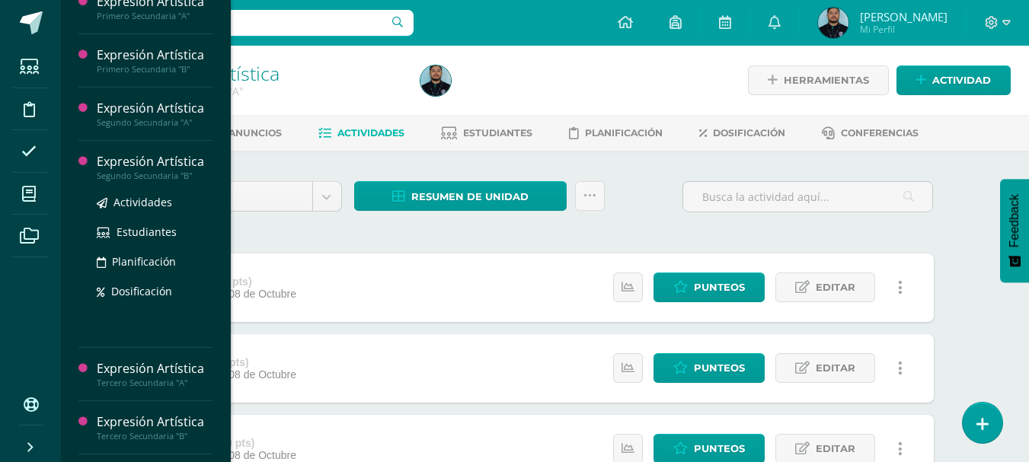
click at [139, 179] on div "Segundo Secundaria "B"" at bounding box center [155, 176] width 116 height 11
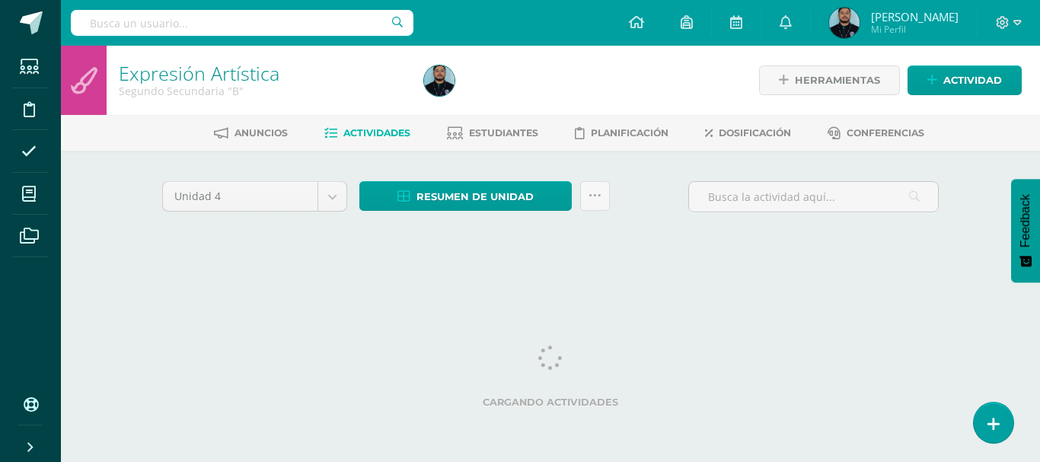
click at [545, 107] on div at bounding box center [573, 80] width 311 height 69
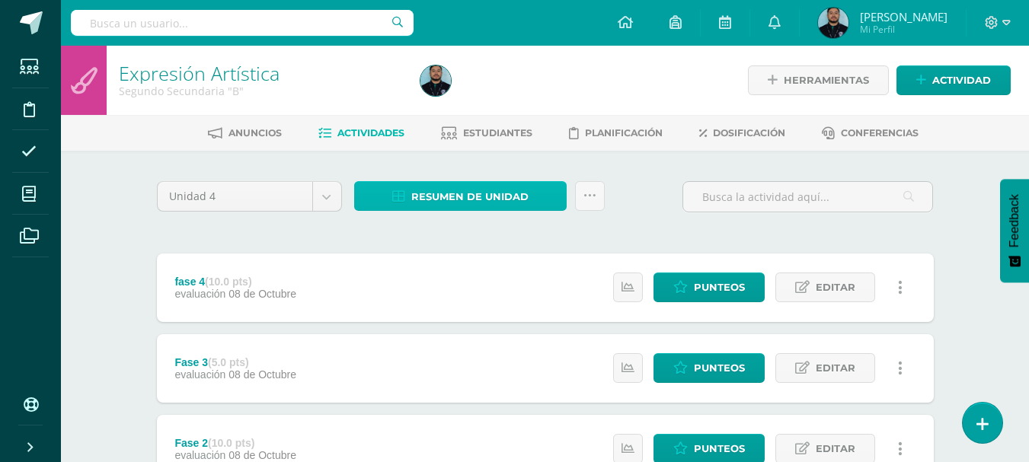
click at [482, 204] on span "Resumen de unidad" at bounding box center [469, 197] width 117 height 28
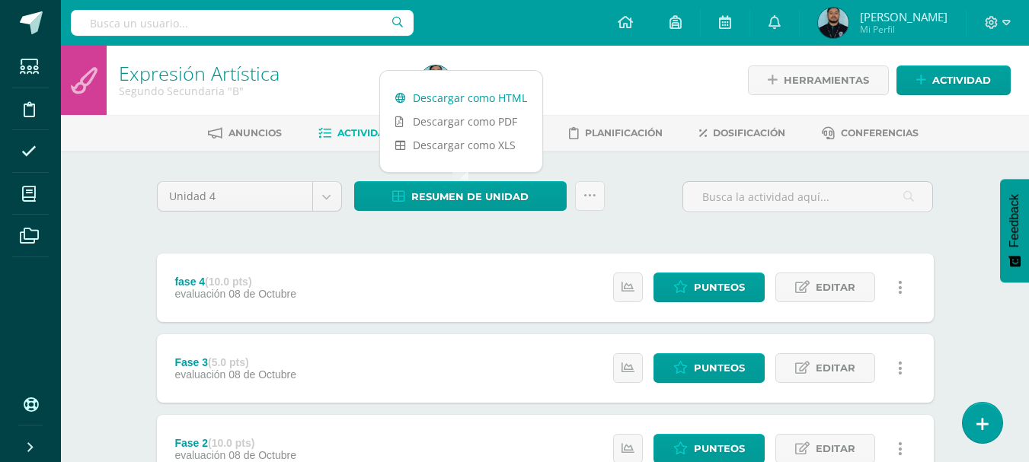
click at [480, 103] on link "Descargar como HTML" at bounding box center [461, 98] width 162 height 24
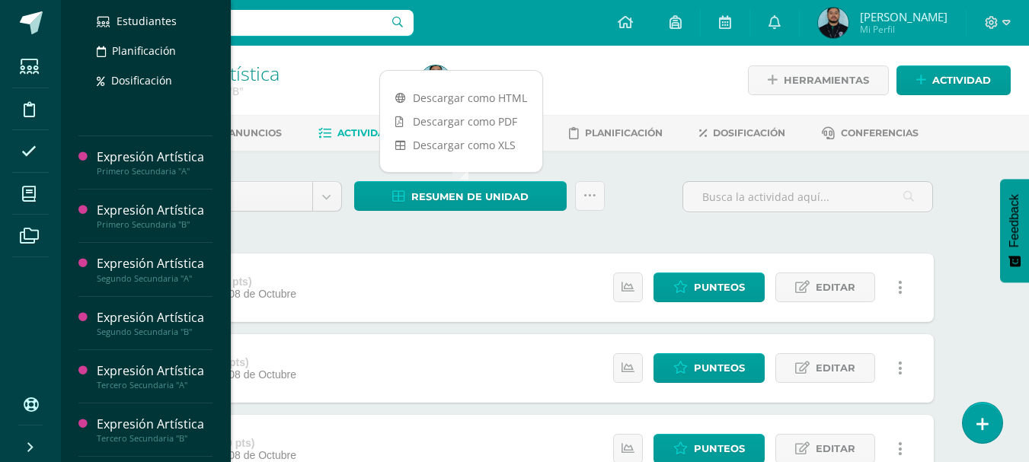
scroll to position [338, 0]
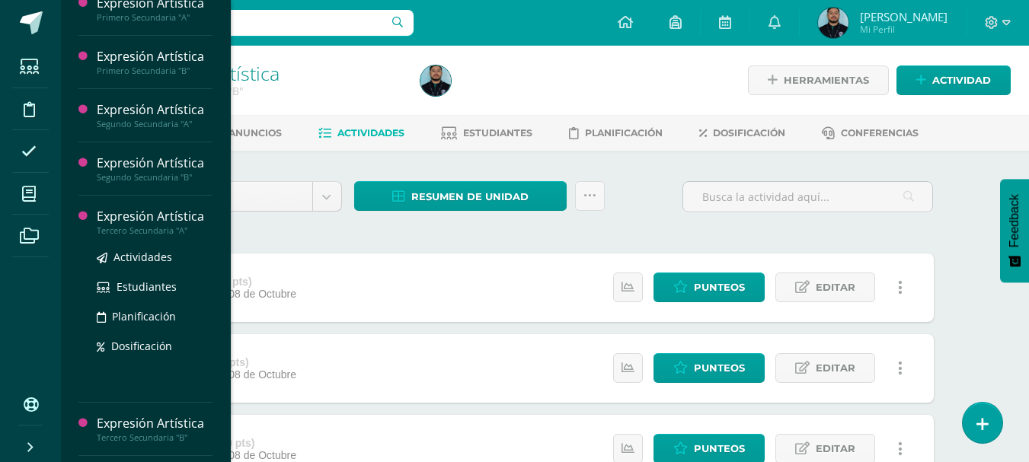
click at [133, 233] on div "Tercero Secundaria "A"" at bounding box center [155, 230] width 116 height 11
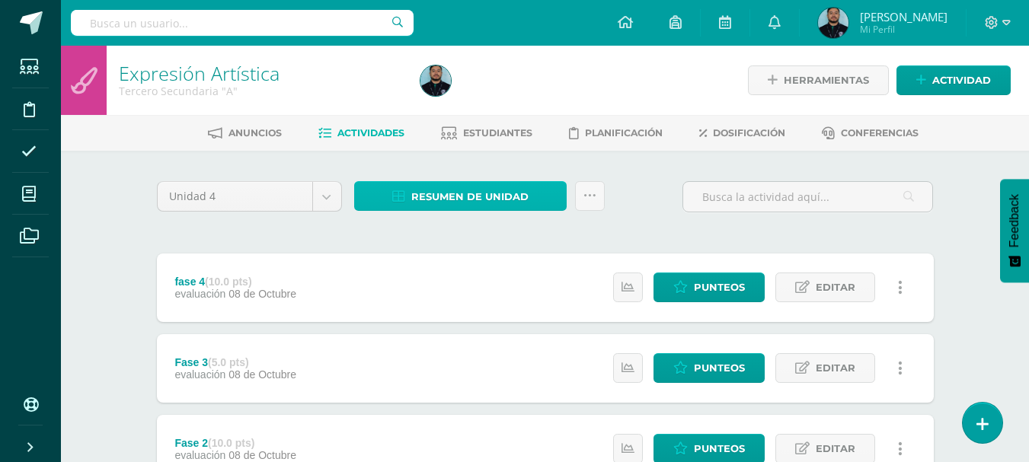
click at [474, 191] on span "Resumen de unidad" at bounding box center [469, 197] width 117 height 28
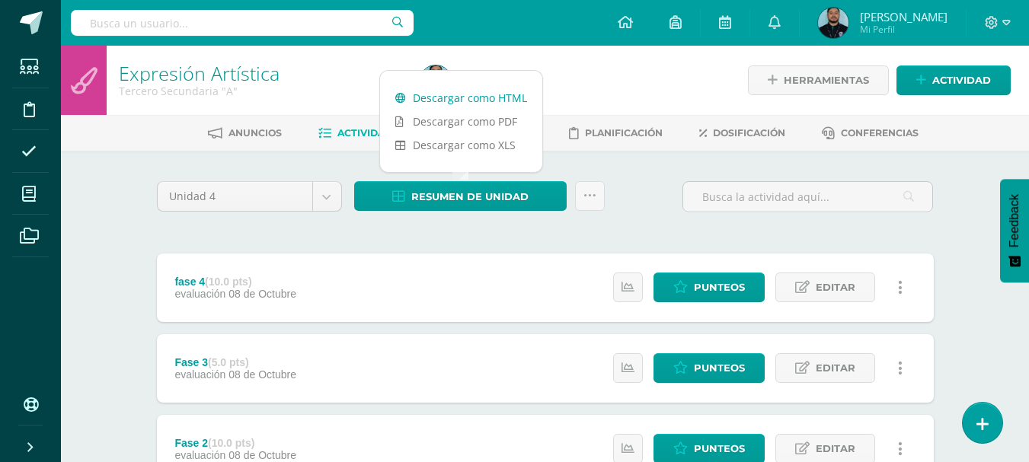
click at [477, 104] on link "Descargar como HTML" at bounding box center [461, 98] width 162 height 24
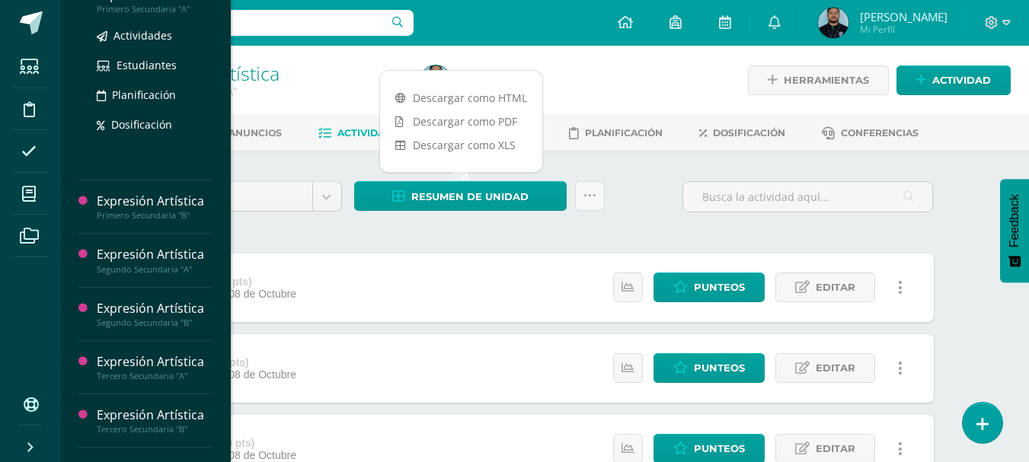
scroll to position [347, 0]
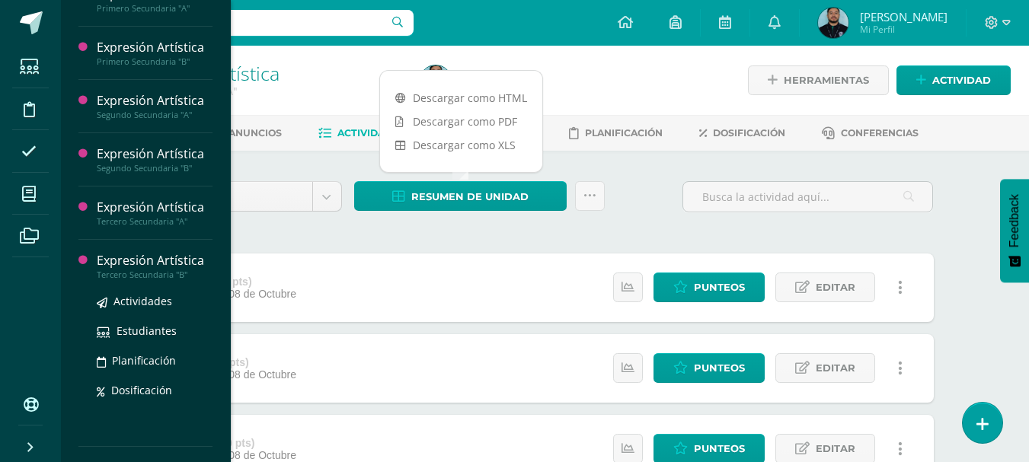
click at [157, 277] on div "Tercero Secundaria "B"" at bounding box center [155, 275] width 116 height 11
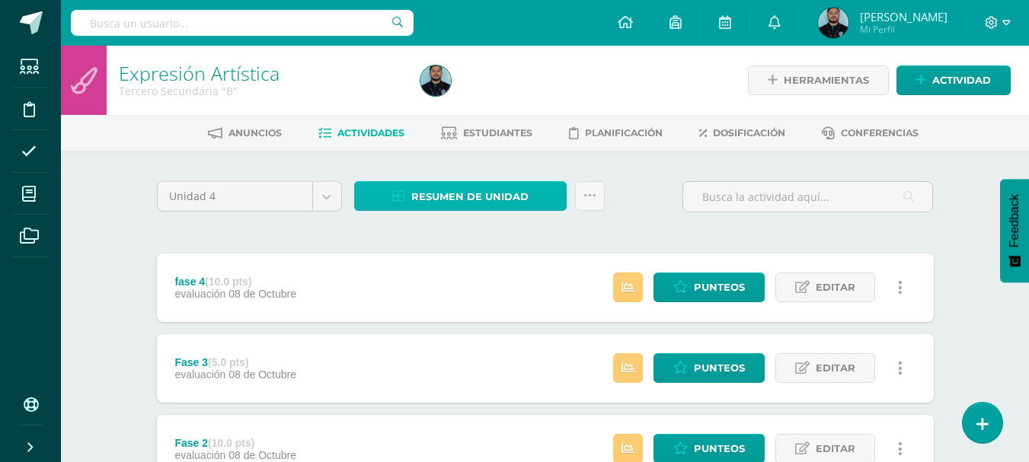
click at [475, 196] on span "Resumen de unidad" at bounding box center [469, 197] width 117 height 28
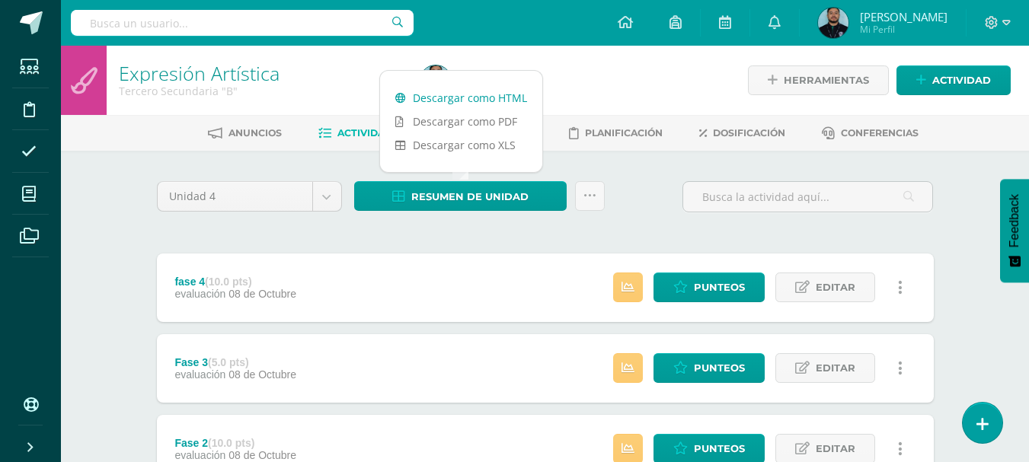
click at [471, 102] on link "Descargar como HTML" at bounding box center [461, 98] width 162 height 24
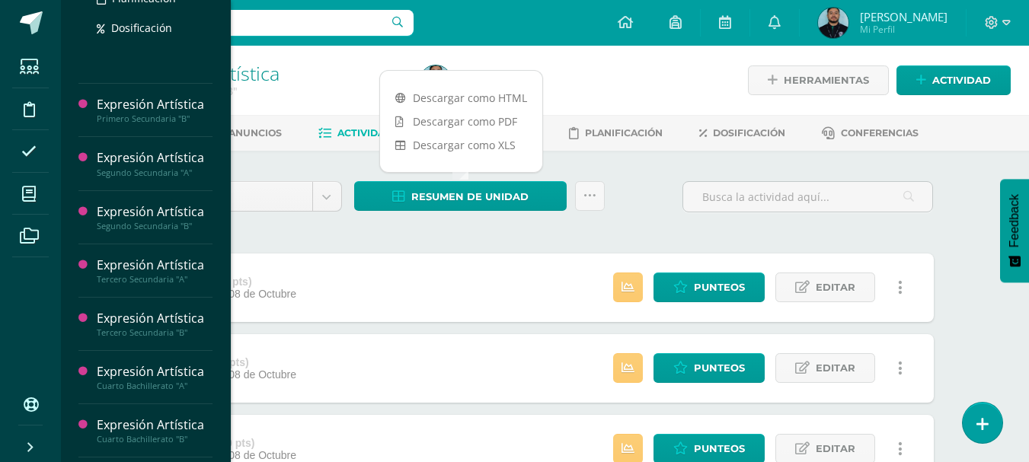
scroll to position [520, 0]
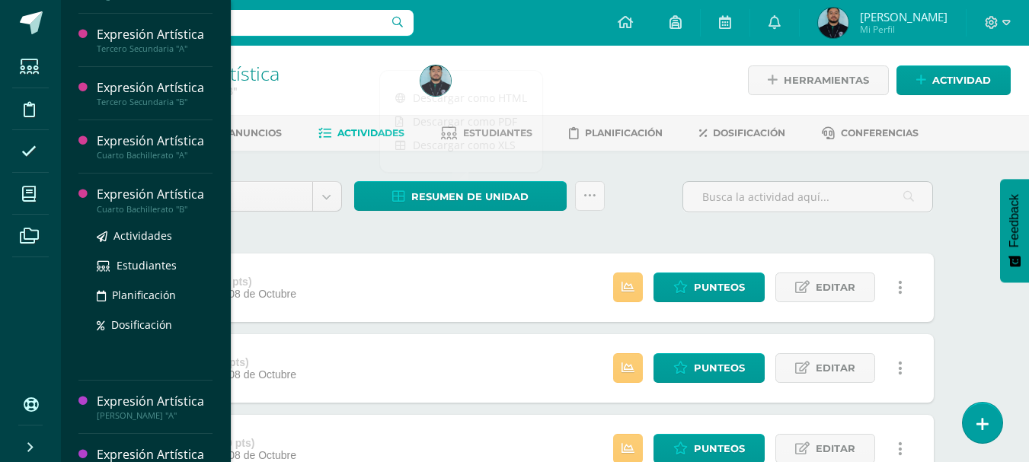
click at [145, 208] on div "Cuarto Bachillerato "B"" at bounding box center [155, 209] width 116 height 11
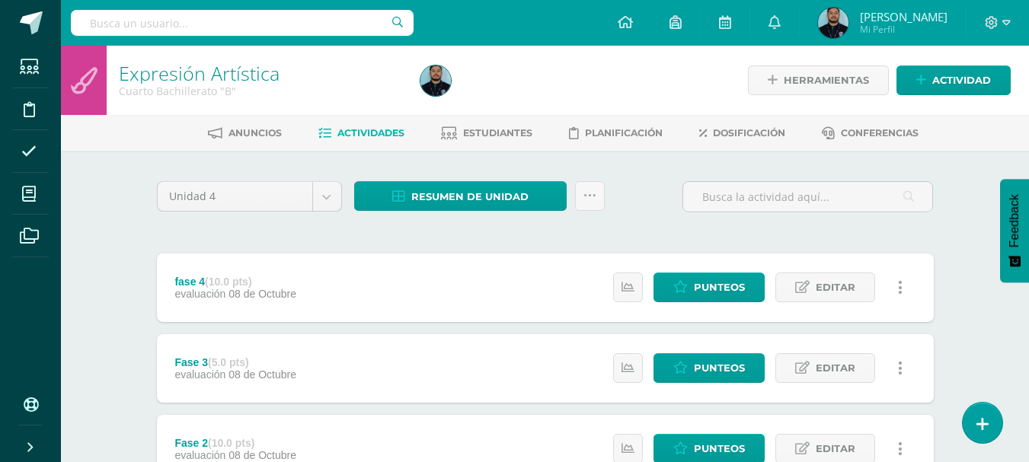
click at [552, 102] on div at bounding box center [568, 80] width 308 height 69
click at [480, 203] on span "Resumen de unidad" at bounding box center [469, 197] width 117 height 28
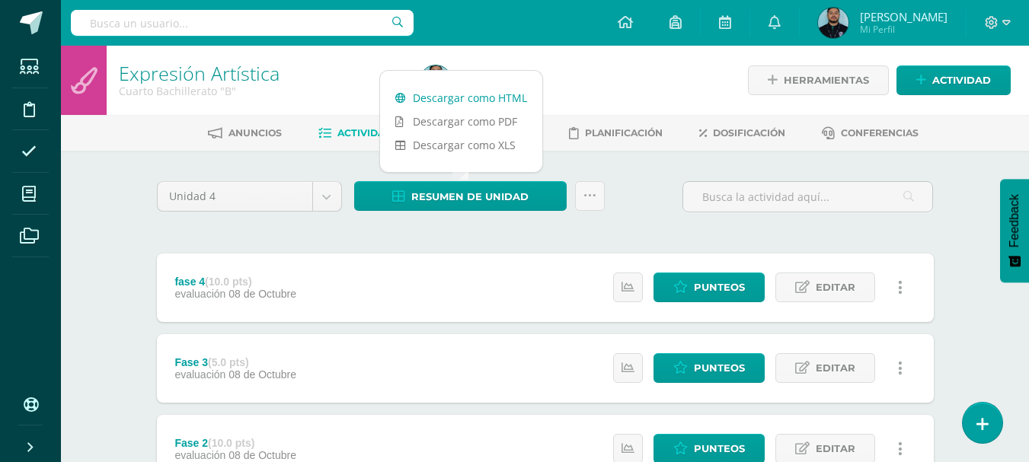
click at [484, 102] on link "Descargar como HTML" at bounding box center [461, 98] width 162 height 24
